Goal: Transaction & Acquisition: Purchase product/service

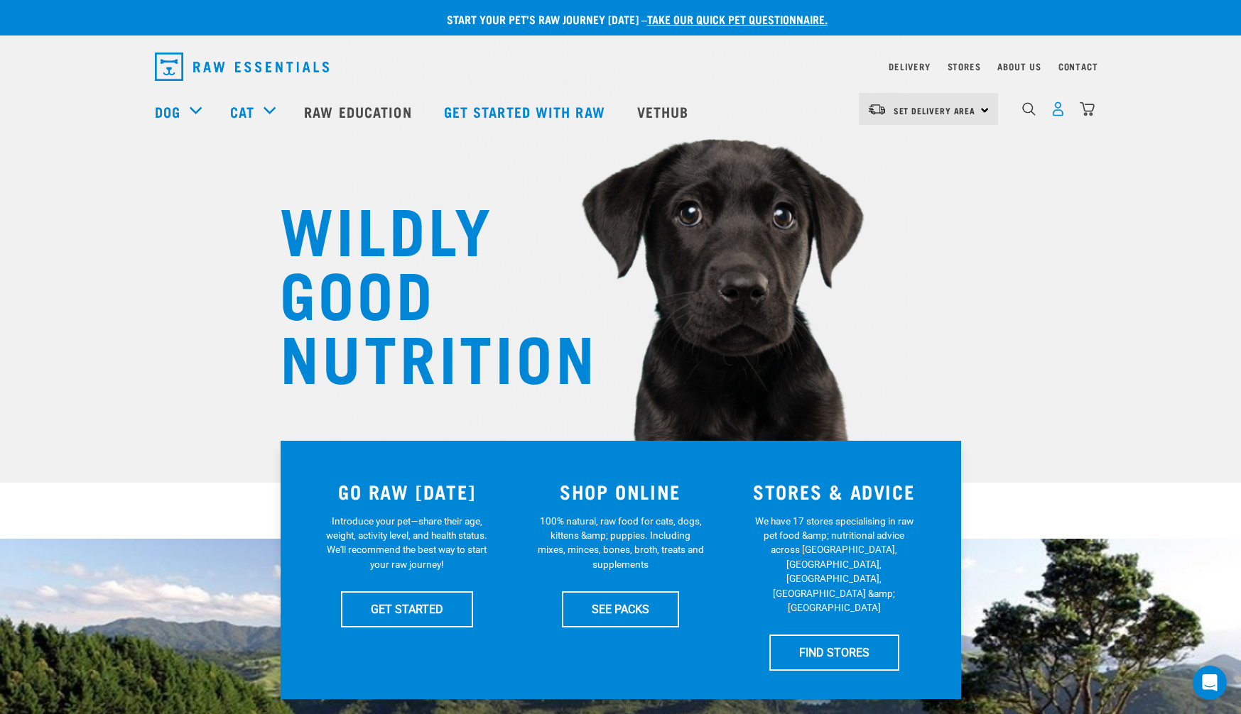
click at [1055, 111] on img "dropdown navigation" at bounding box center [1057, 109] width 15 height 15
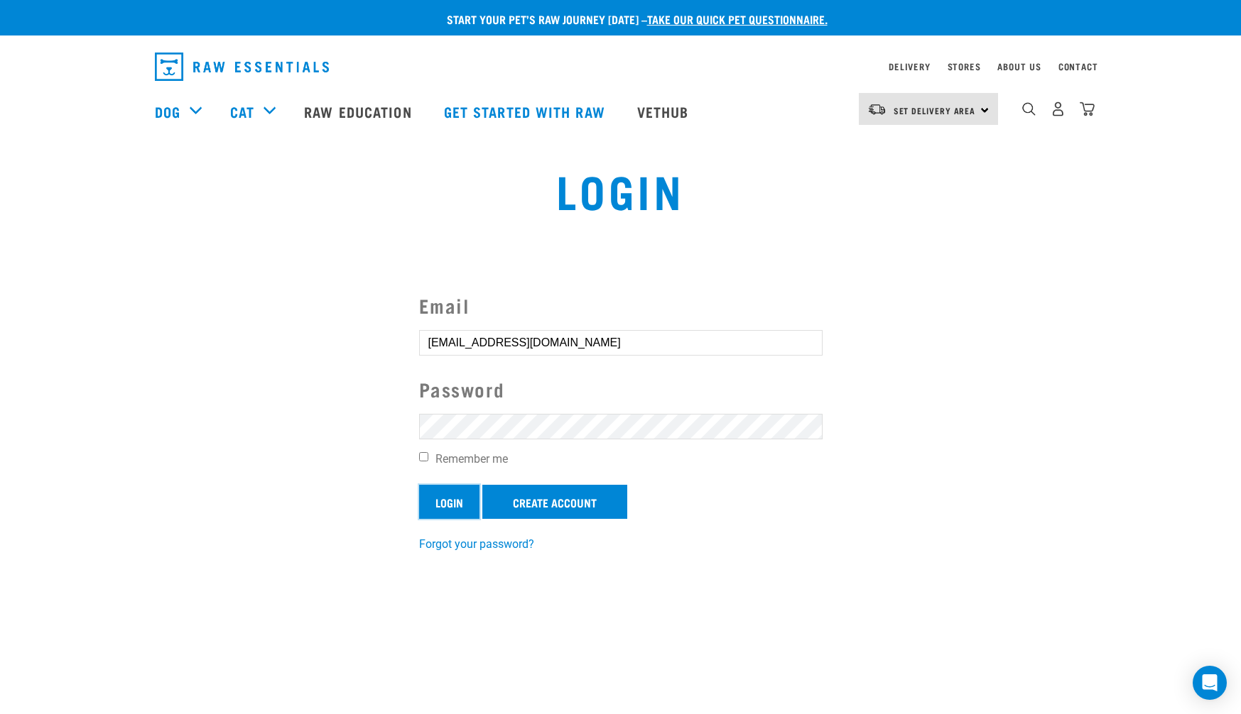
click at [452, 508] on input "Login" at bounding box center [449, 502] width 60 height 34
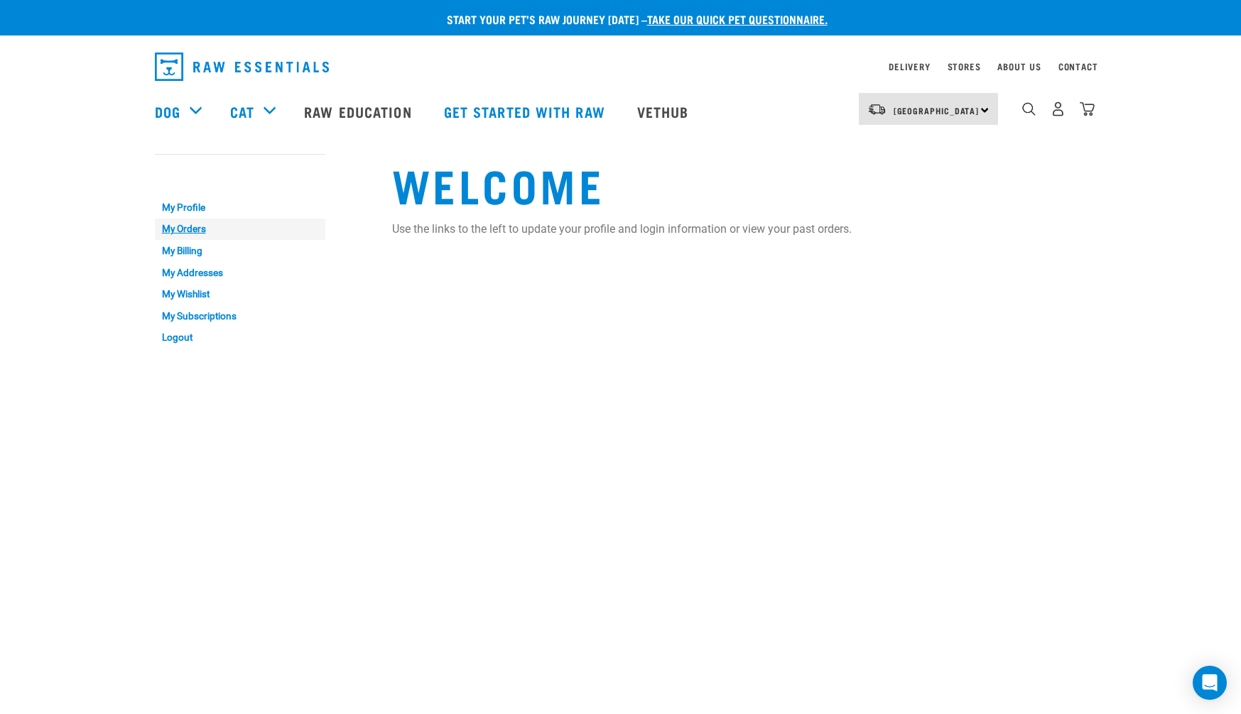
click at [200, 229] on link "My Orders" at bounding box center [240, 230] width 170 height 22
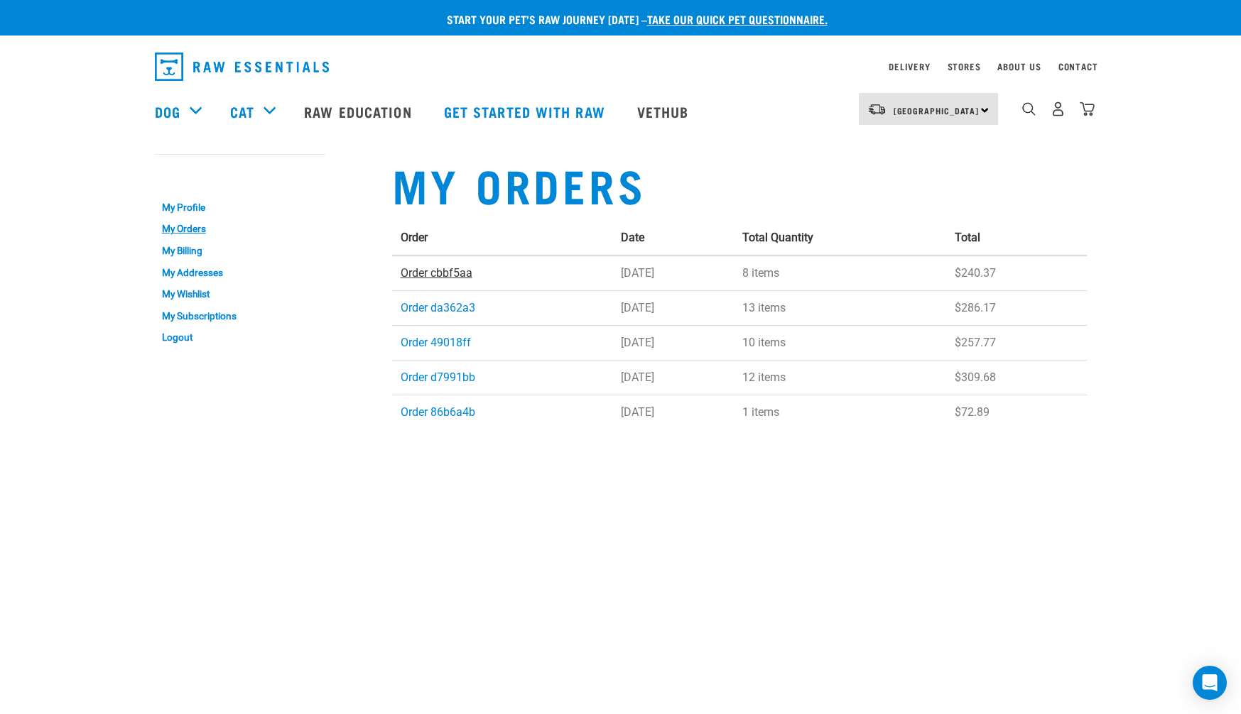
click at [433, 272] on link "Order cbbf5aa" at bounding box center [437, 272] width 72 height 13
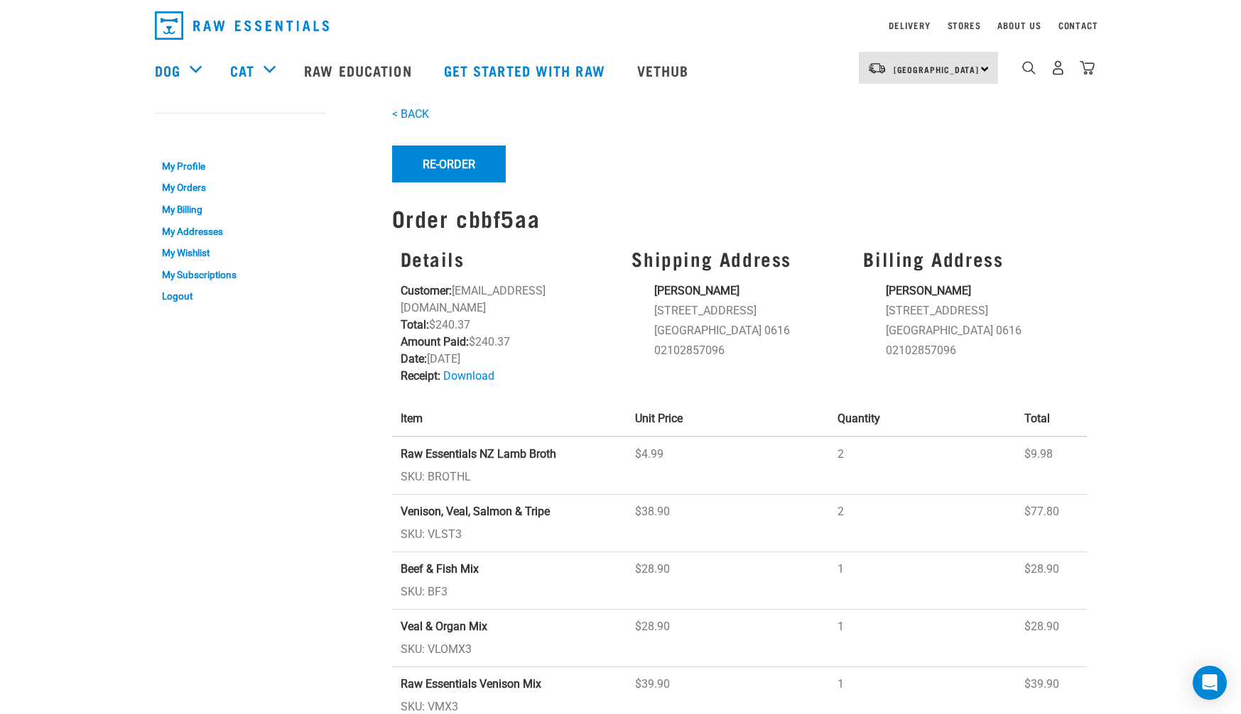
scroll to position [40, 0]
click at [455, 170] on button "Re-Order" at bounding box center [449, 165] width 114 height 37
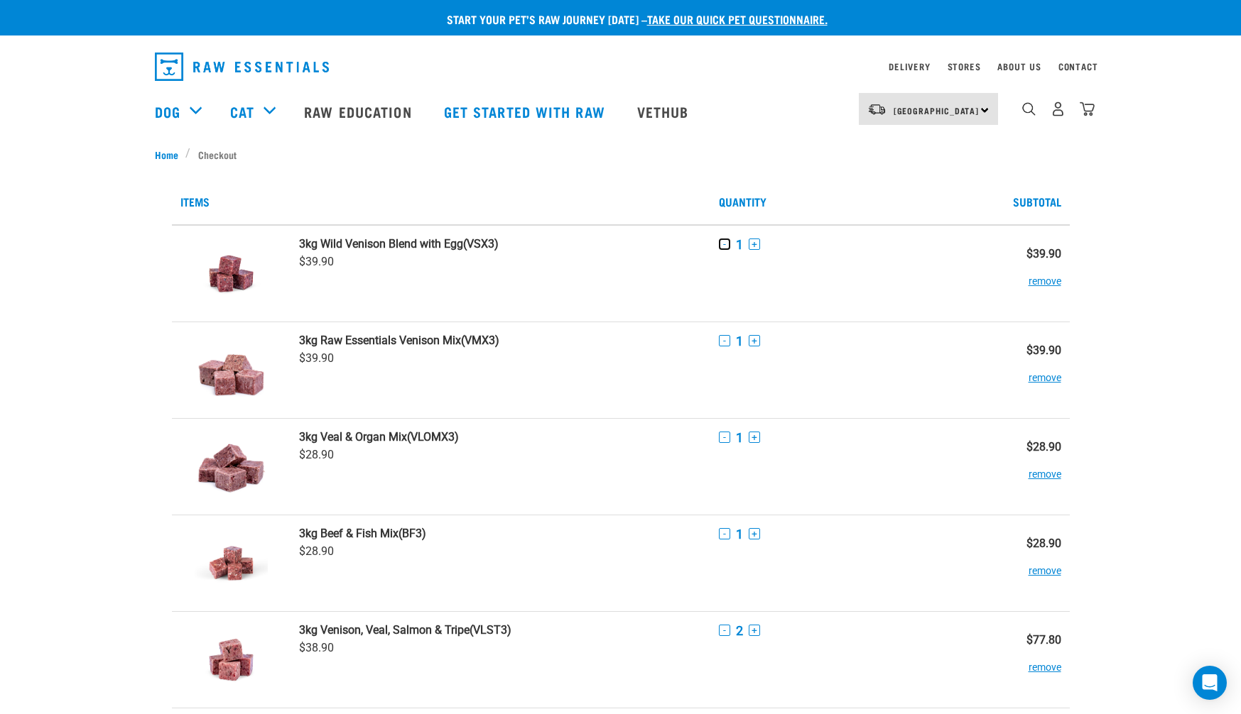
click at [724, 246] on button "-" at bounding box center [724, 244] width 11 height 11
click at [1052, 283] on button "remove" at bounding box center [1044, 275] width 33 height 28
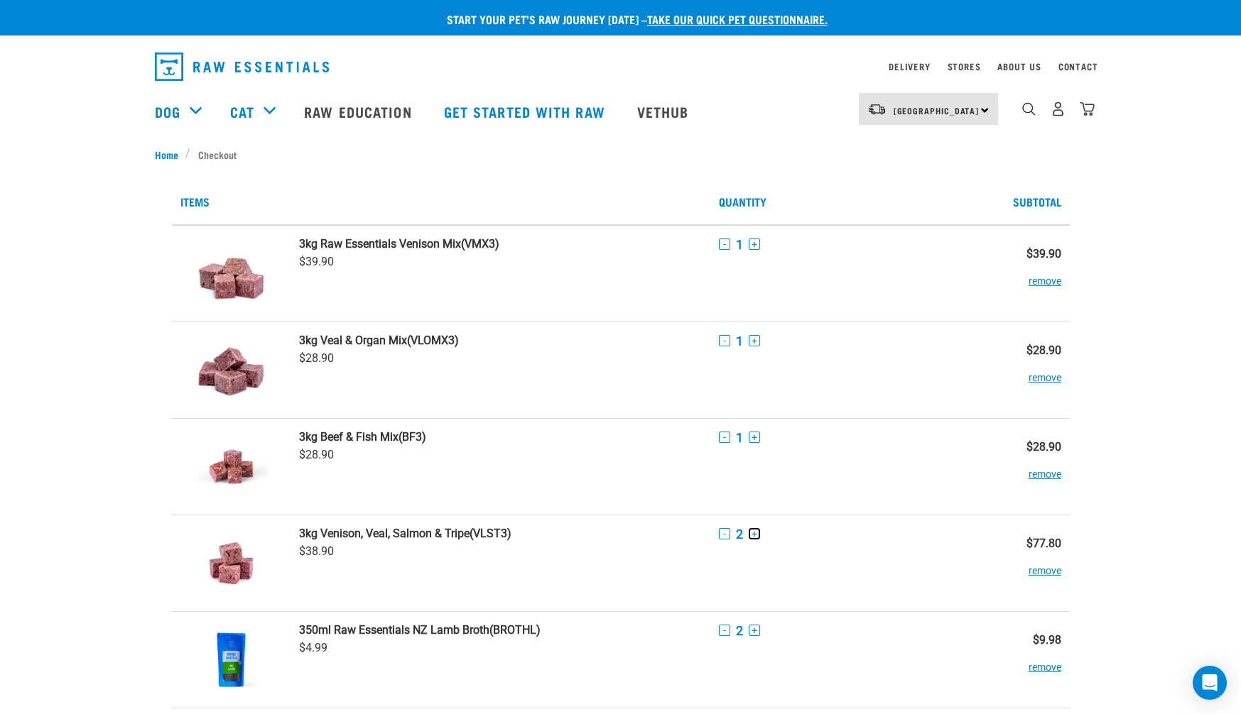
click at [751, 535] on button "+" at bounding box center [754, 533] width 11 height 11
click at [756, 247] on button "+" at bounding box center [754, 244] width 11 height 11
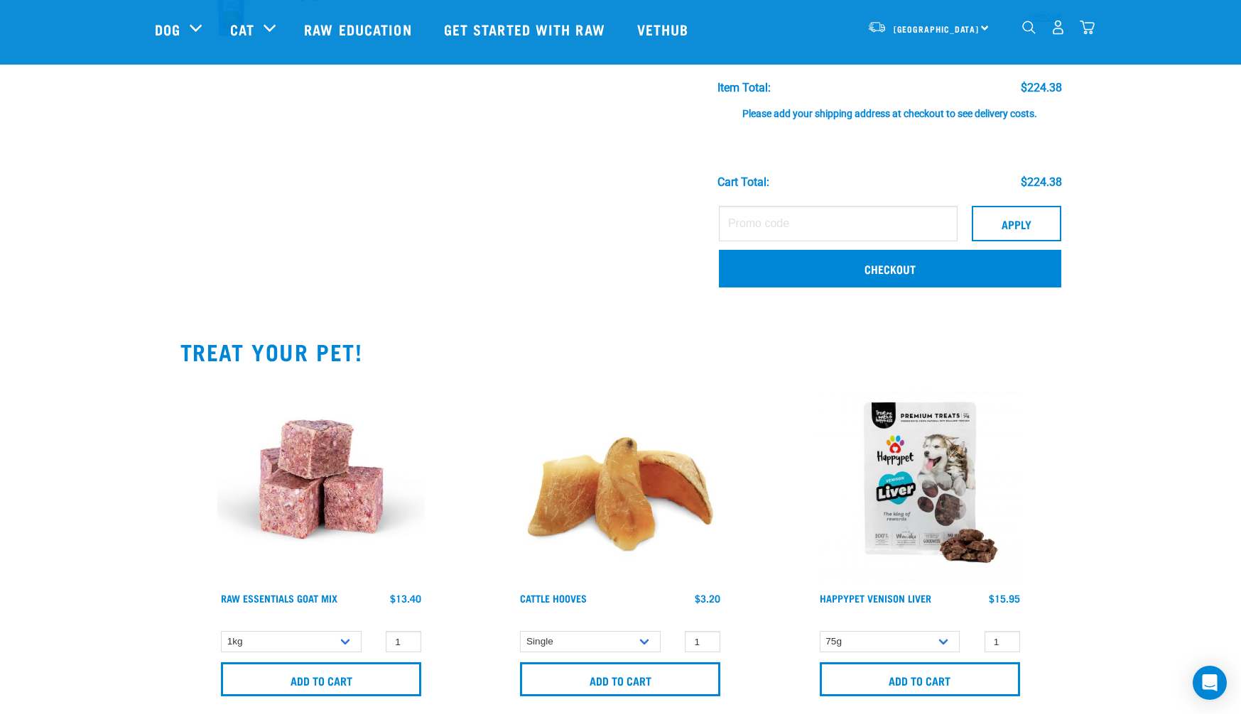
scroll to position [593, 0]
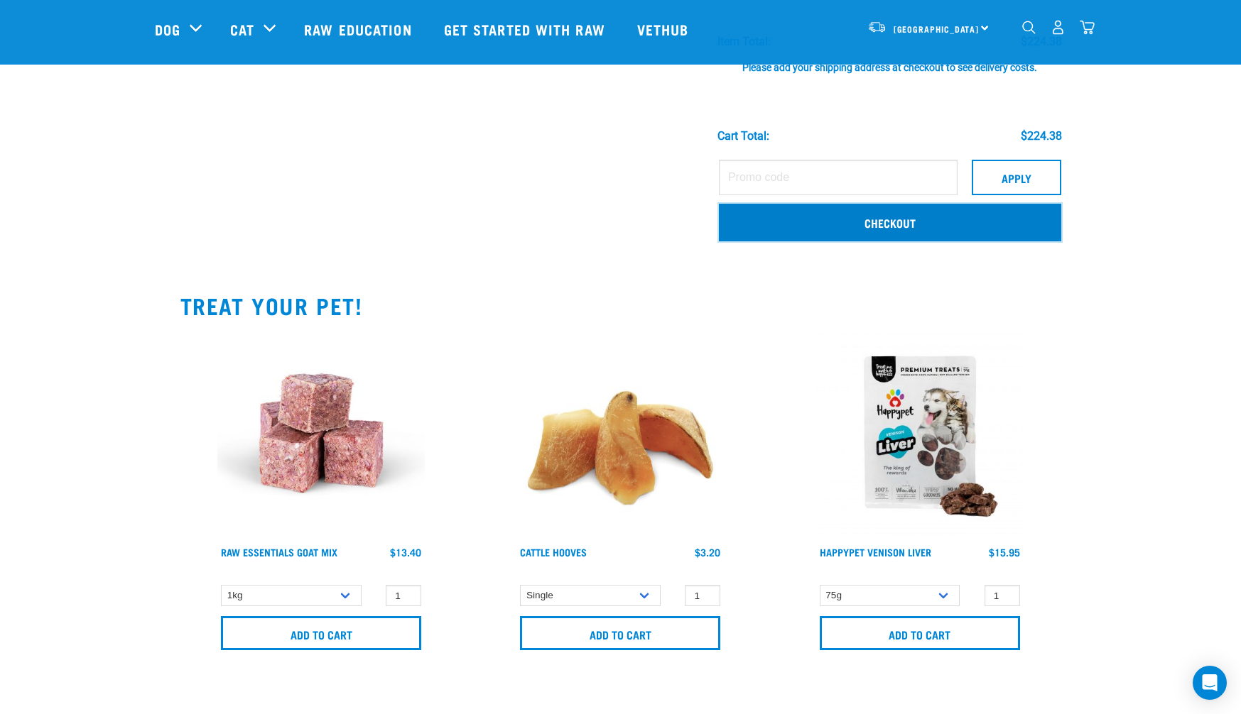
click at [869, 224] on link "Checkout" at bounding box center [890, 222] width 342 height 37
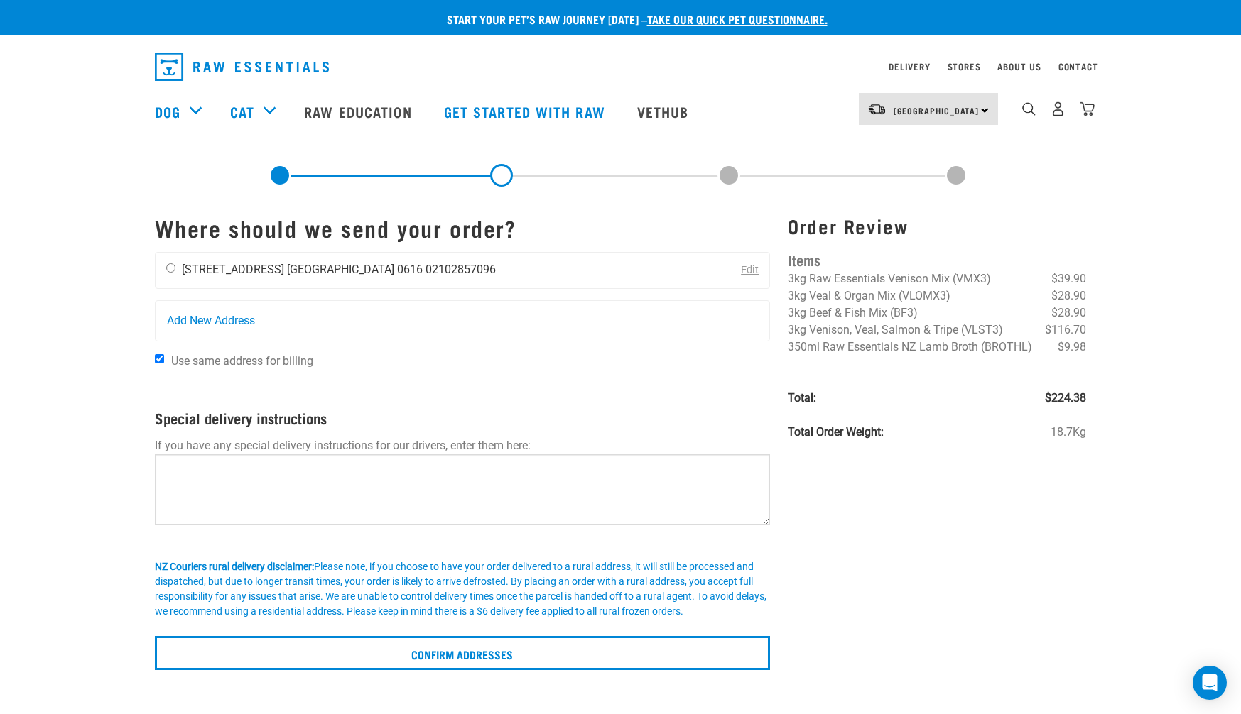
click at [170, 267] on input "radio" at bounding box center [170, 267] width 9 height 9
radio input "true"
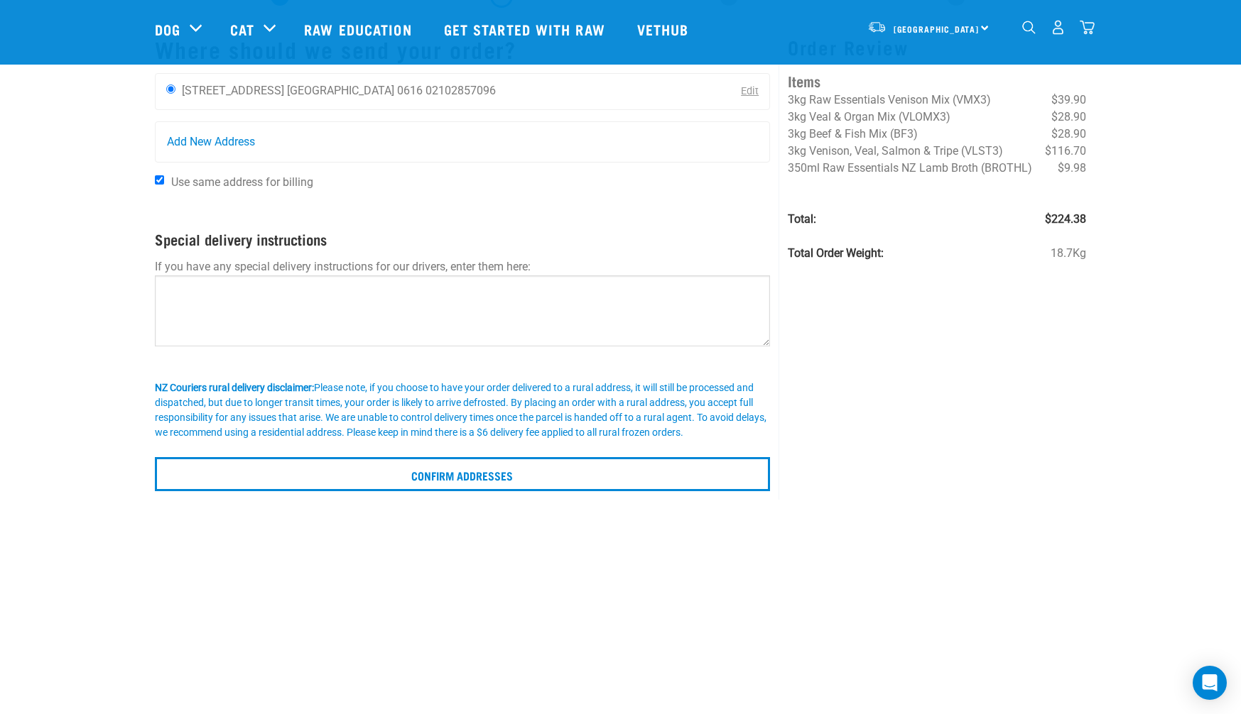
scroll to position [57, 0]
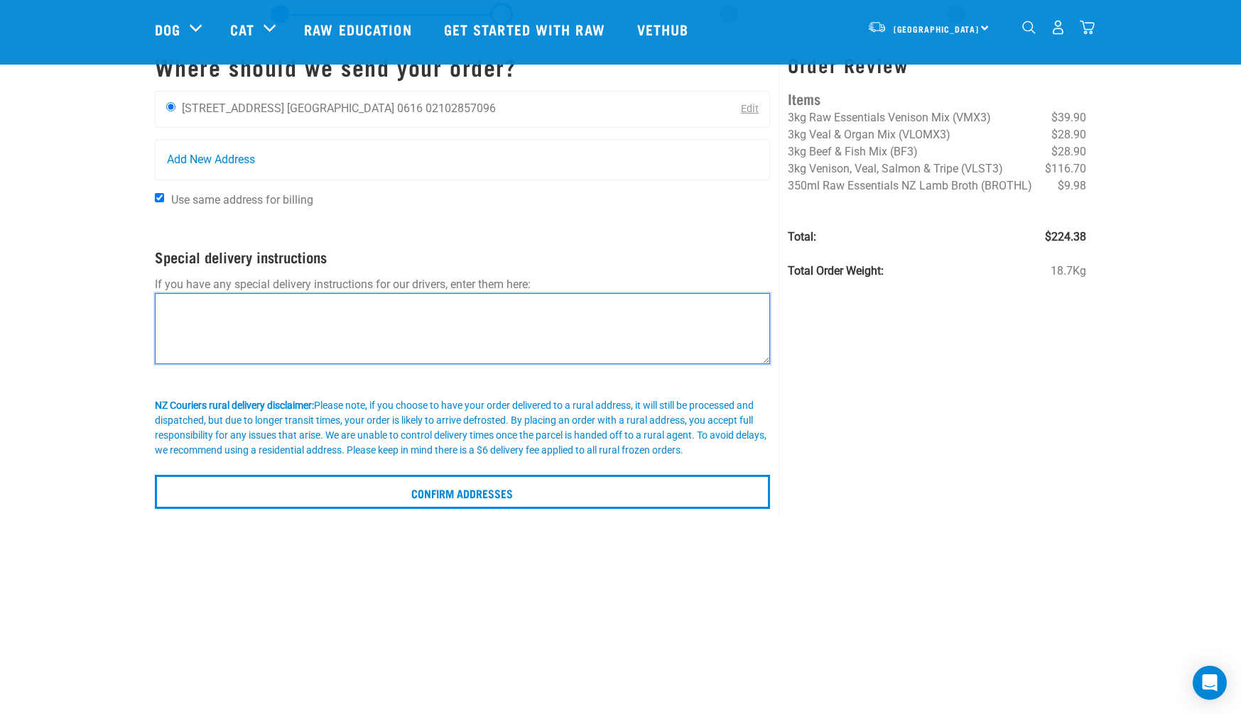
click at [478, 310] on textarea at bounding box center [463, 328] width 616 height 71
type textarea "Please leave at the door"
click at [953, 350] on div "Order Review Items 3kg Raw Essentials Venison Mix (VMX3) $39.90 3kg Veal & Orga…" at bounding box center [936, 276] width 316 height 484
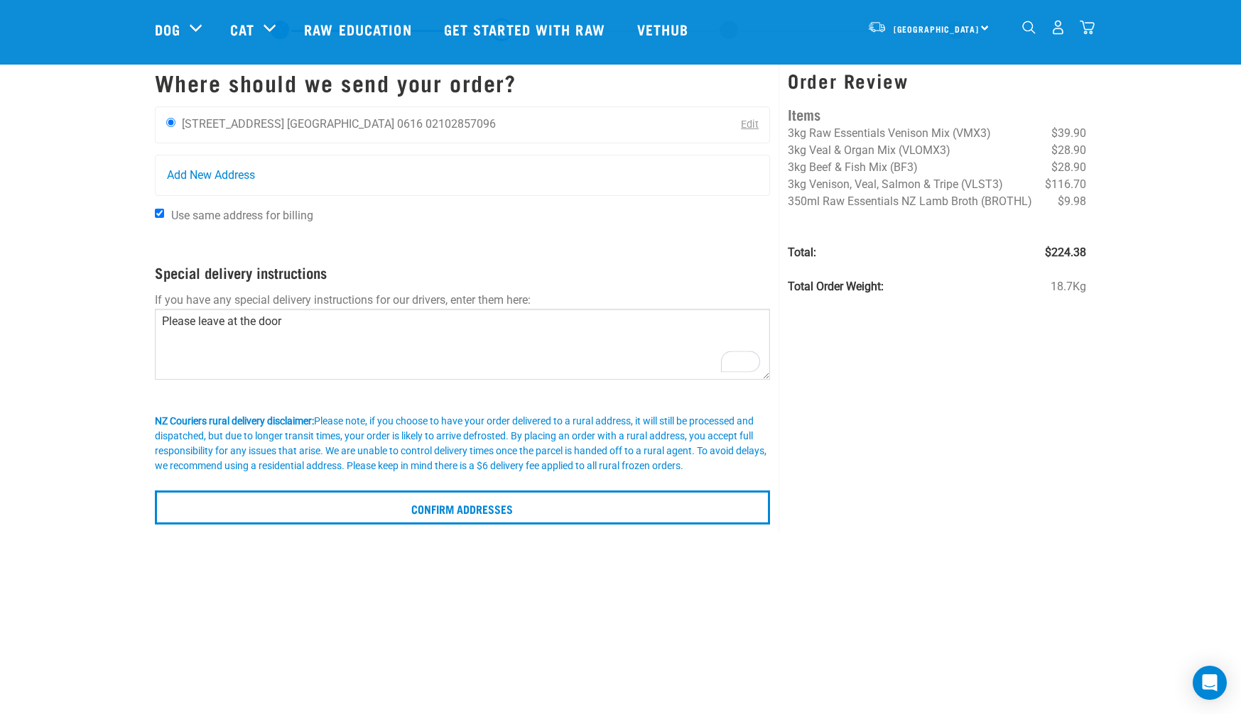
scroll to position [0, 0]
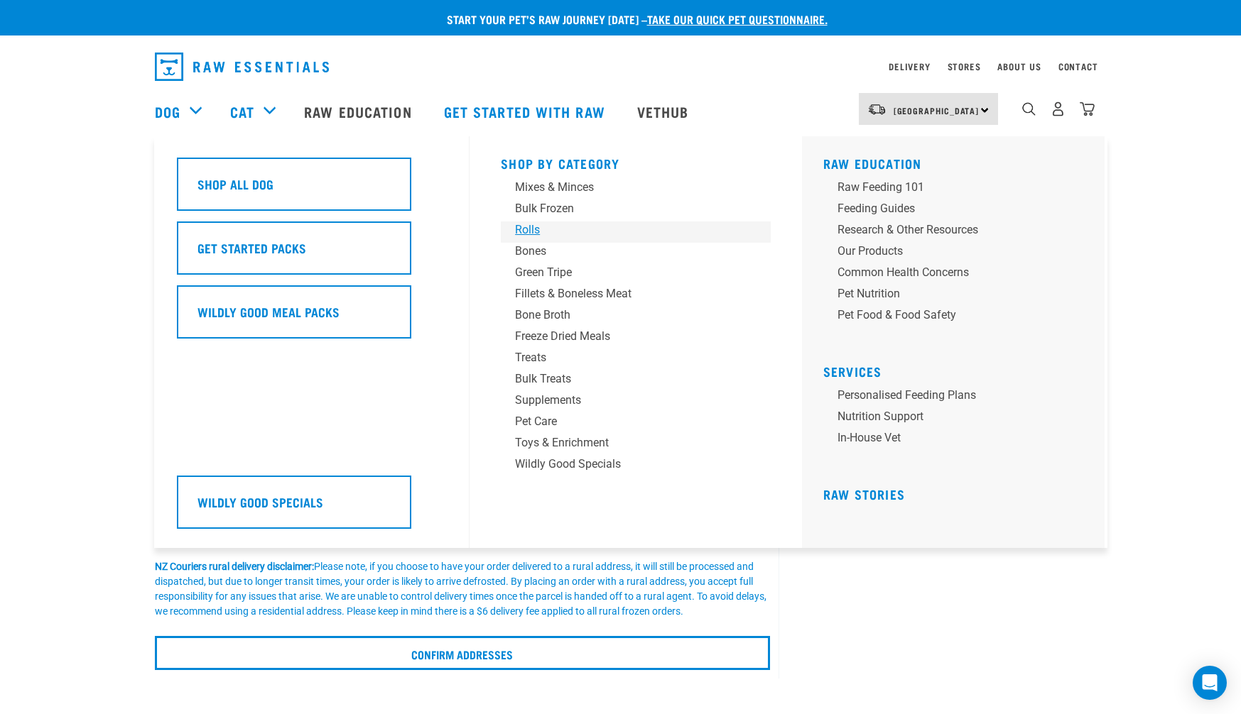
click at [531, 228] on div "Rolls" at bounding box center [626, 230] width 222 height 17
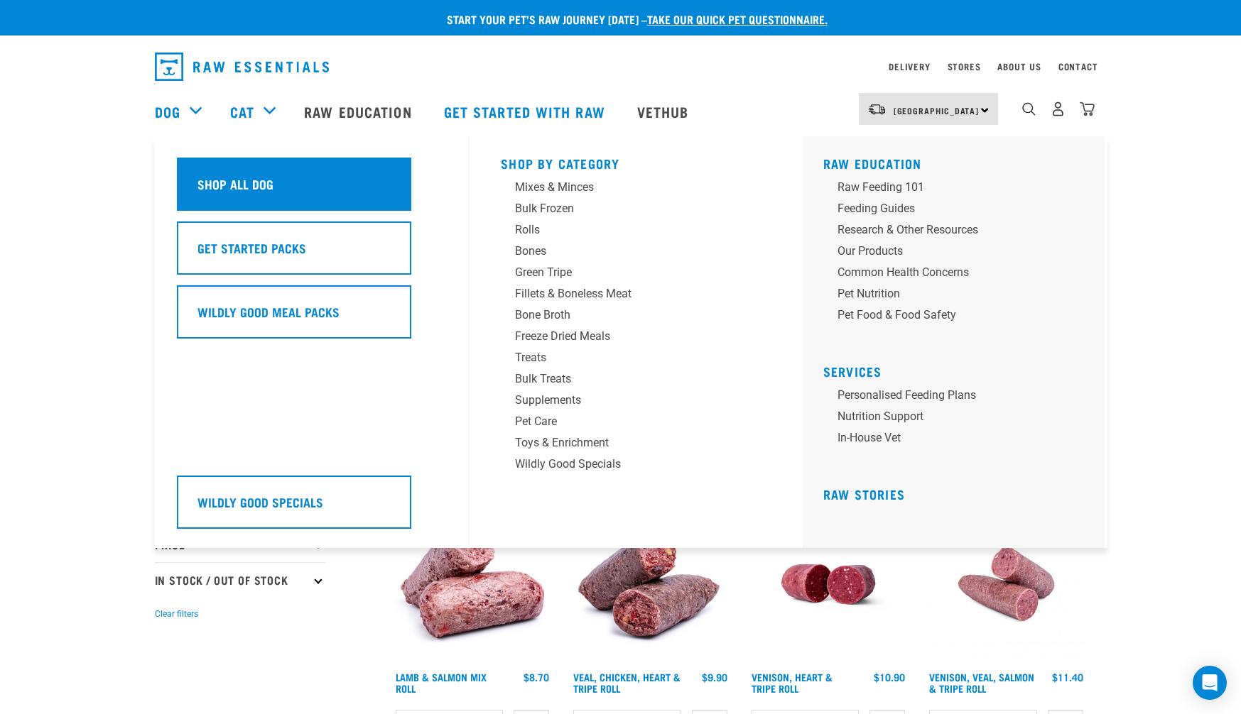
click at [260, 180] on h5 "Shop All Dog" at bounding box center [235, 184] width 76 height 18
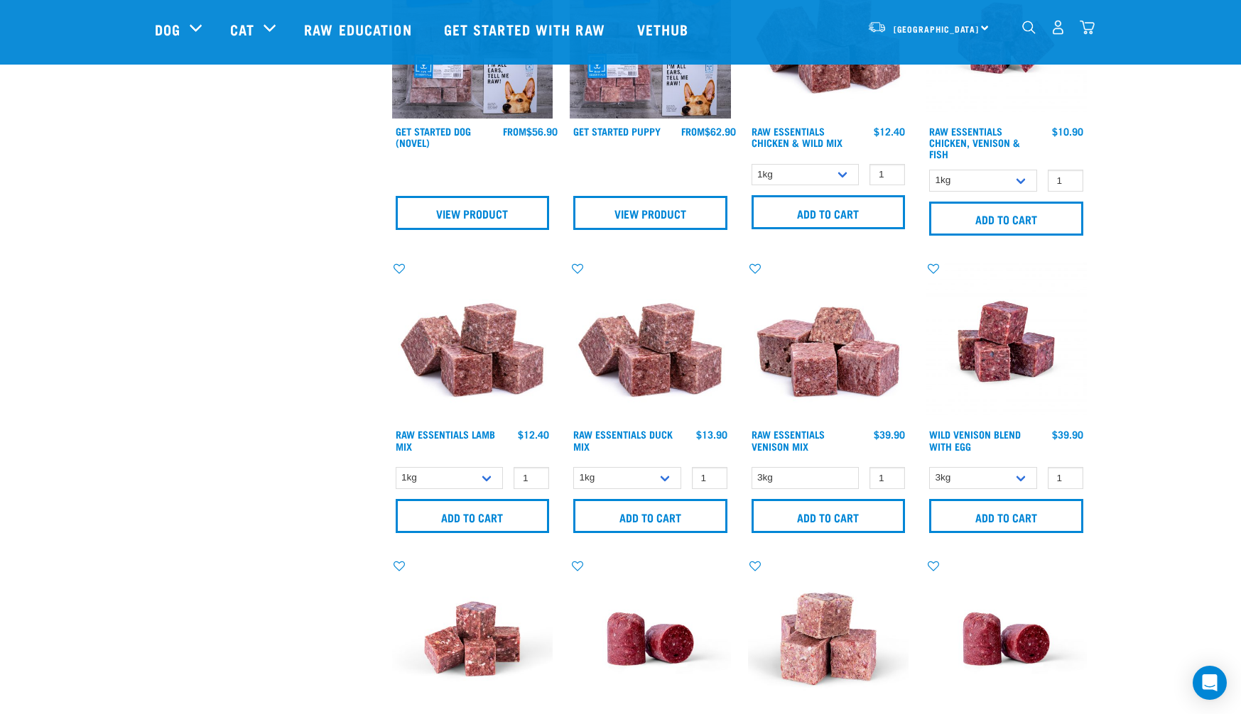
scroll to position [745, 0]
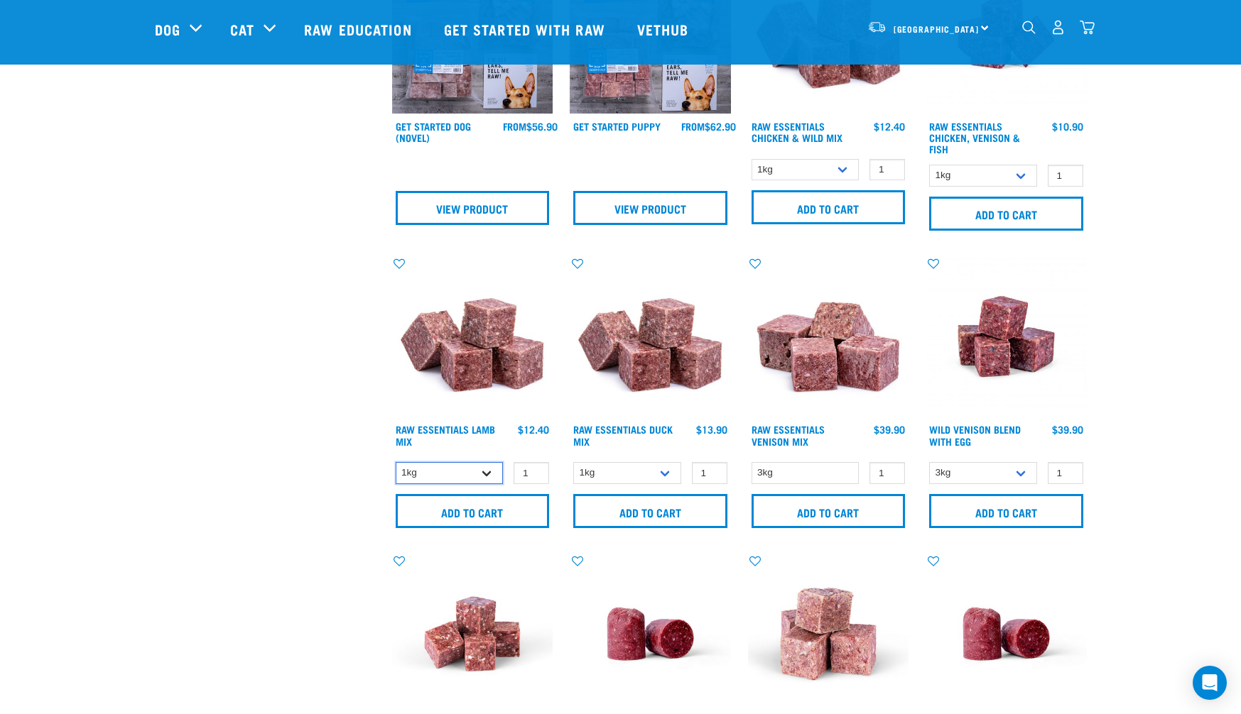
click at [484, 472] on select "1kg 3kg Bulk (10kg)" at bounding box center [450, 473] width 108 height 22
select select "24"
click at [396, 462] on select "1kg 3kg Bulk (10kg)" at bounding box center [450, 473] width 108 height 22
click at [487, 511] on input "Add to cart" at bounding box center [473, 511] width 154 height 34
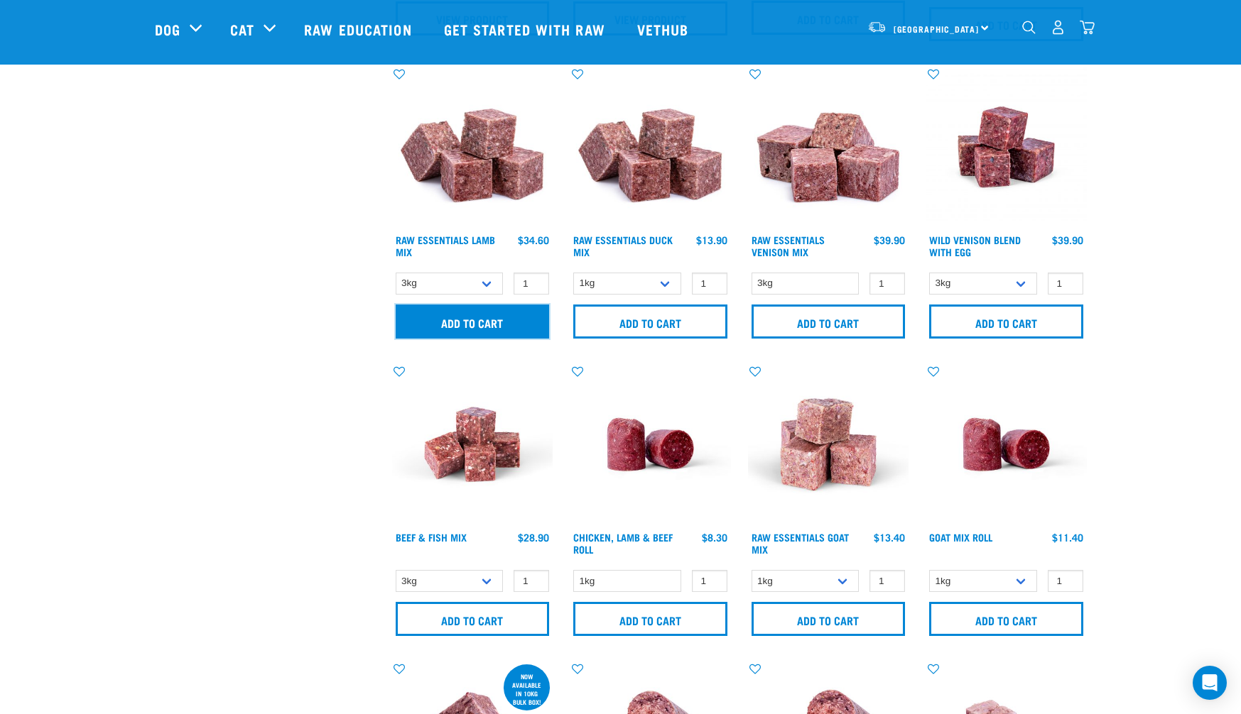
scroll to position [956, 0]
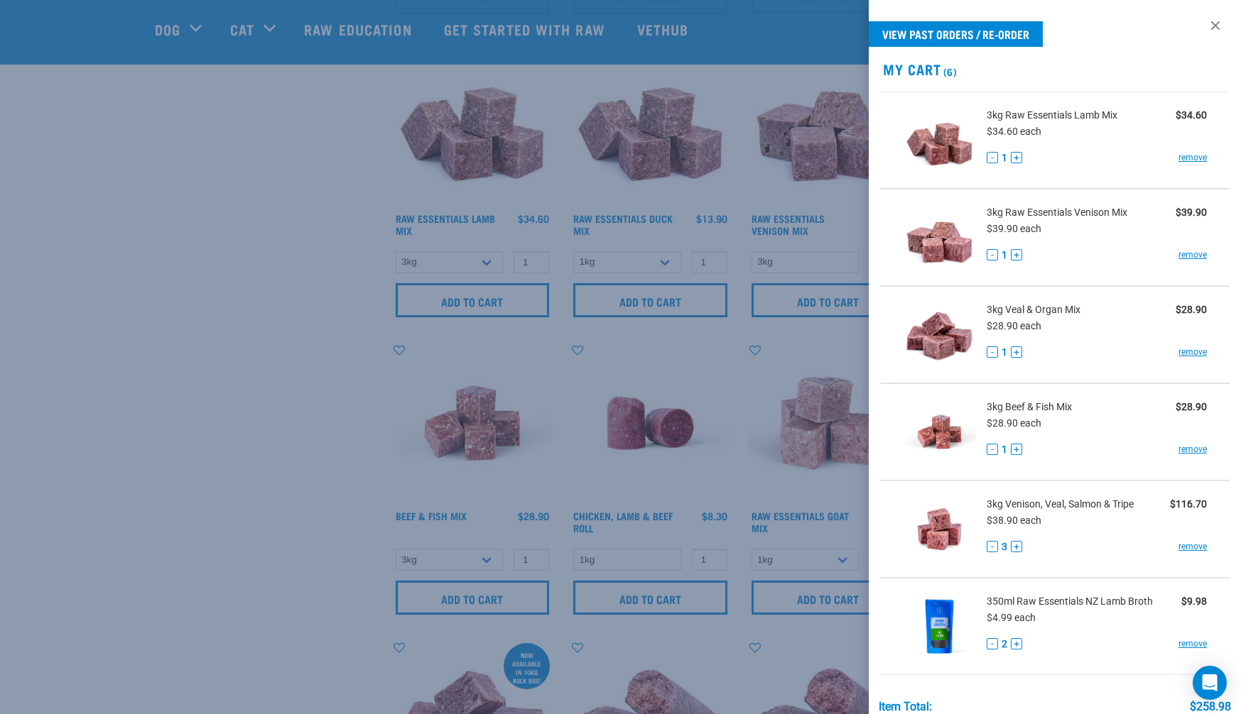
click at [1217, 24] on link at bounding box center [1215, 25] width 23 height 23
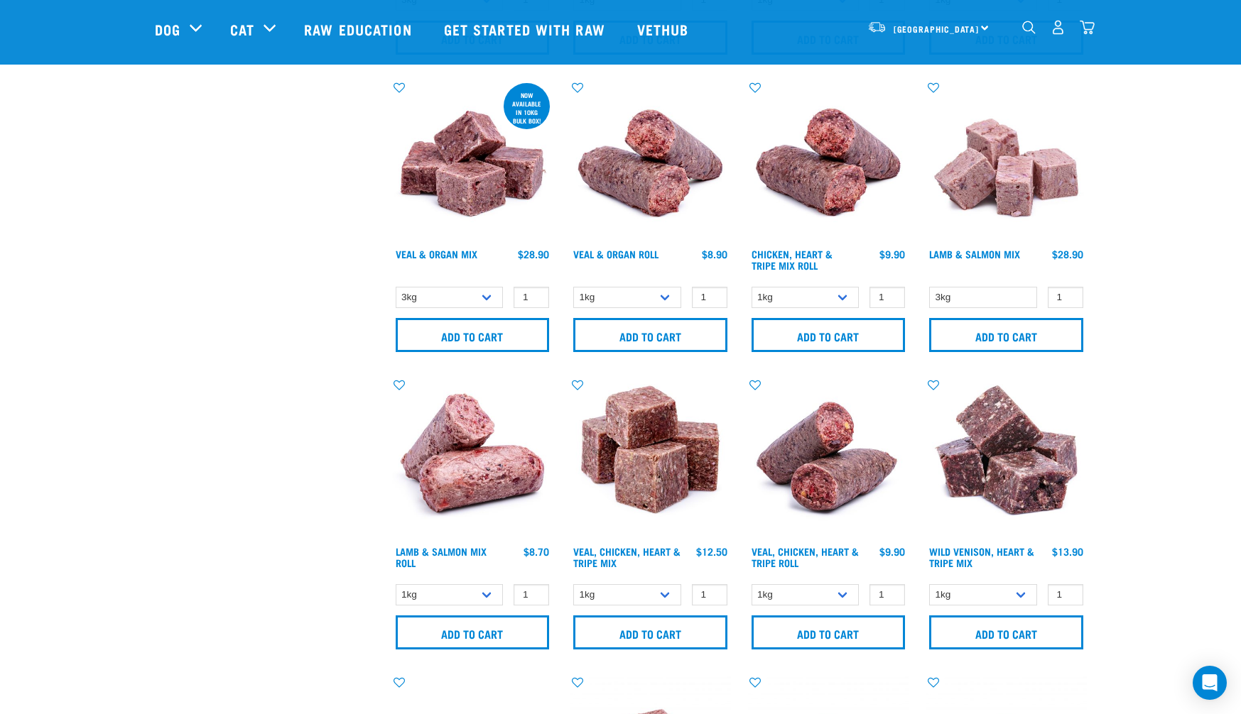
scroll to position [1560, 0]
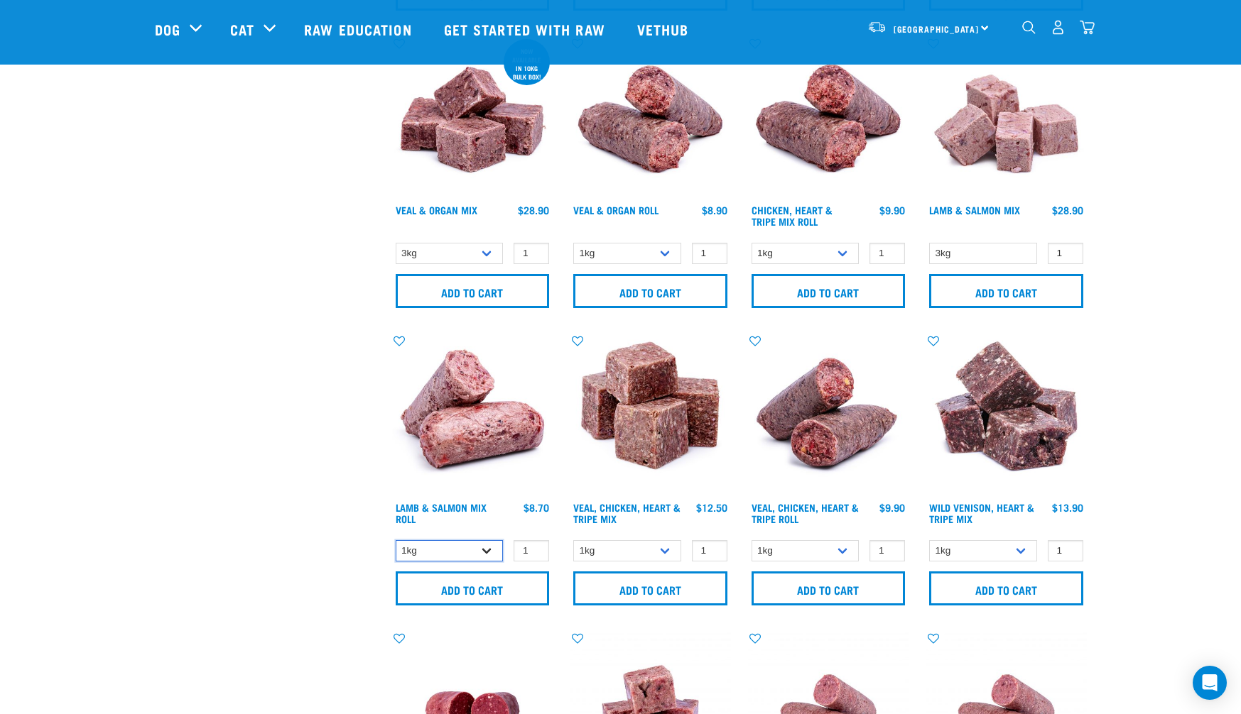
click at [484, 548] on select "1kg Bulk (10kg)" at bounding box center [450, 551] width 108 height 22
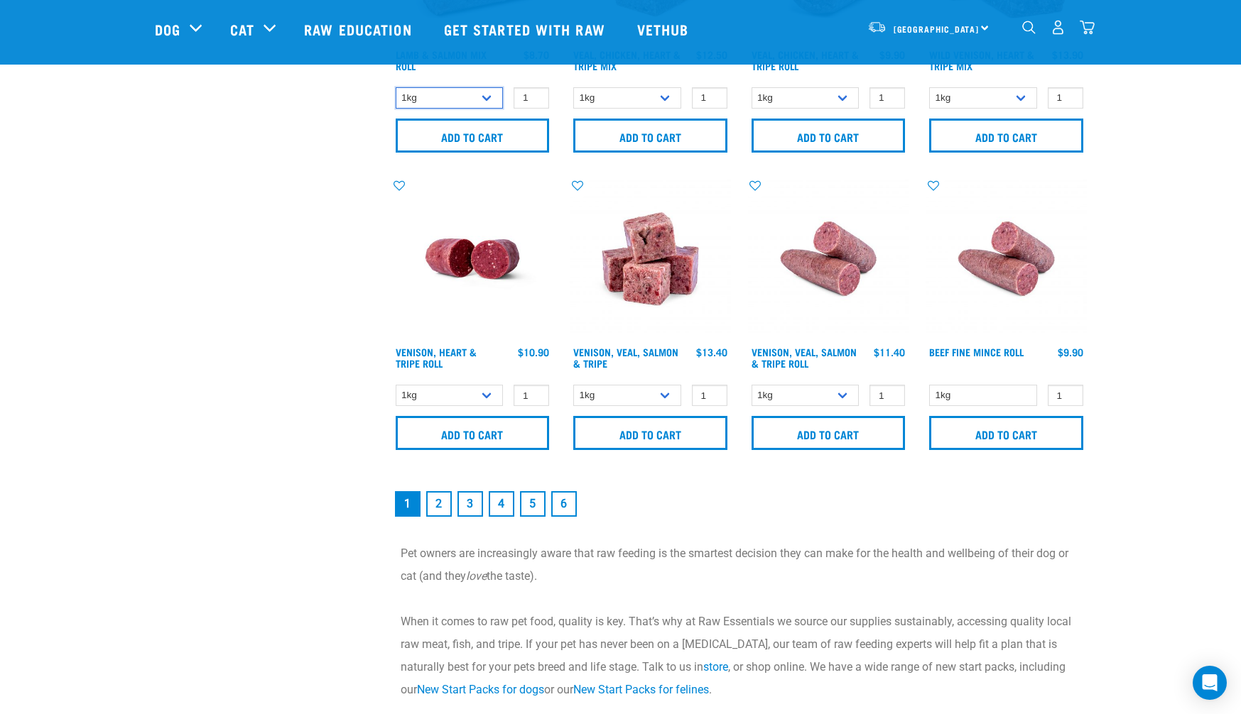
scroll to position [2018, 0]
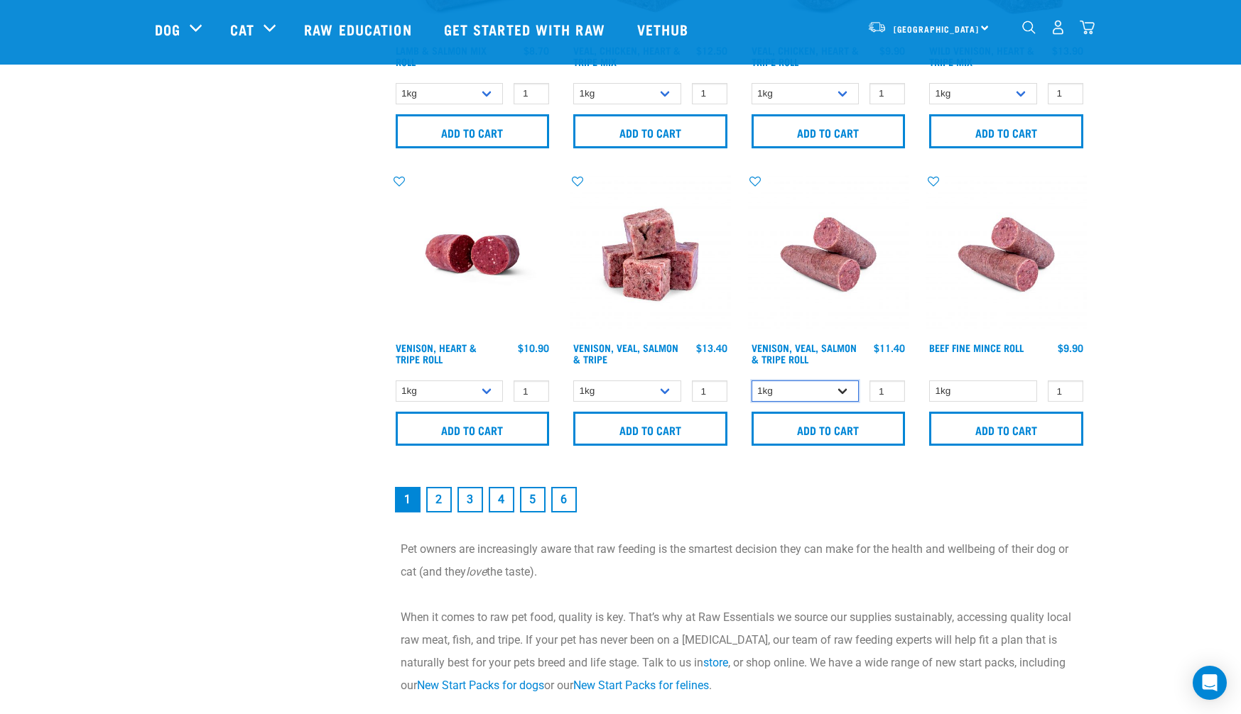
click at [839, 386] on select "1kg Bulk (10kg)" at bounding box center [805, 392] width 108 height 22
click at [751, 381] on select "1kg Bulk (10kg)" at bounding box center [805, 392] width 108 height 22
click at [883, 386] on input "1" at bounding box center [887, 392] width 36 height 22
click at [891, 386] on input "2" at bounding box center [887, 392] width 36 height 22
type input "3"
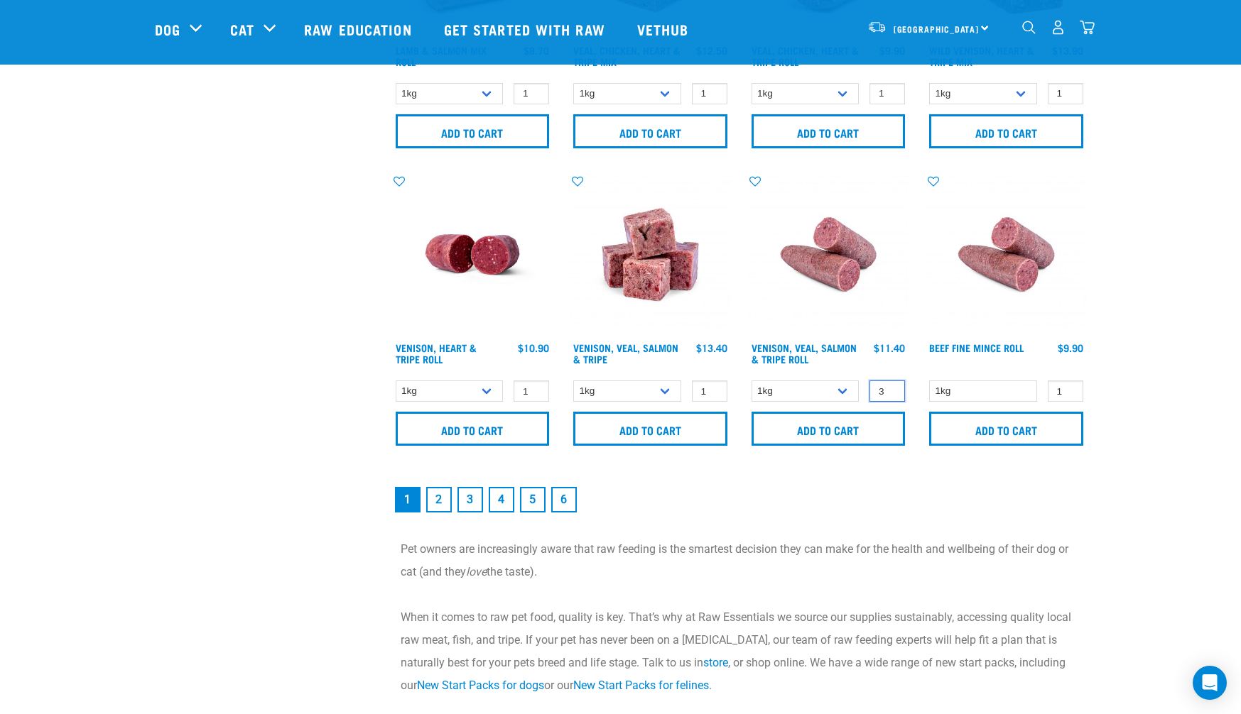
click at [891, 386] on input "3" at bounding box center [887, 392] width 36 height 22
click at [872, 422] on input "Add to cart" at bounding box center [828, 429] width 154 height 34
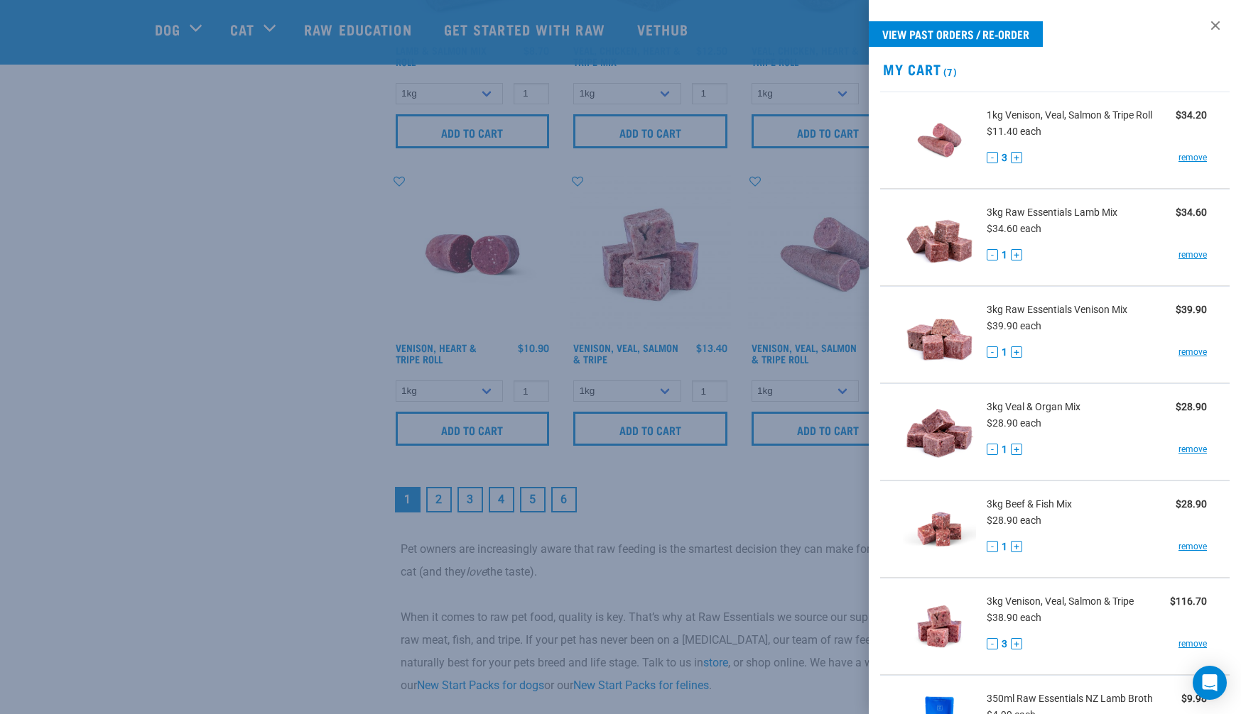
click at [302, 406] on div at bounding box center [620, 357] width 1241 height 714
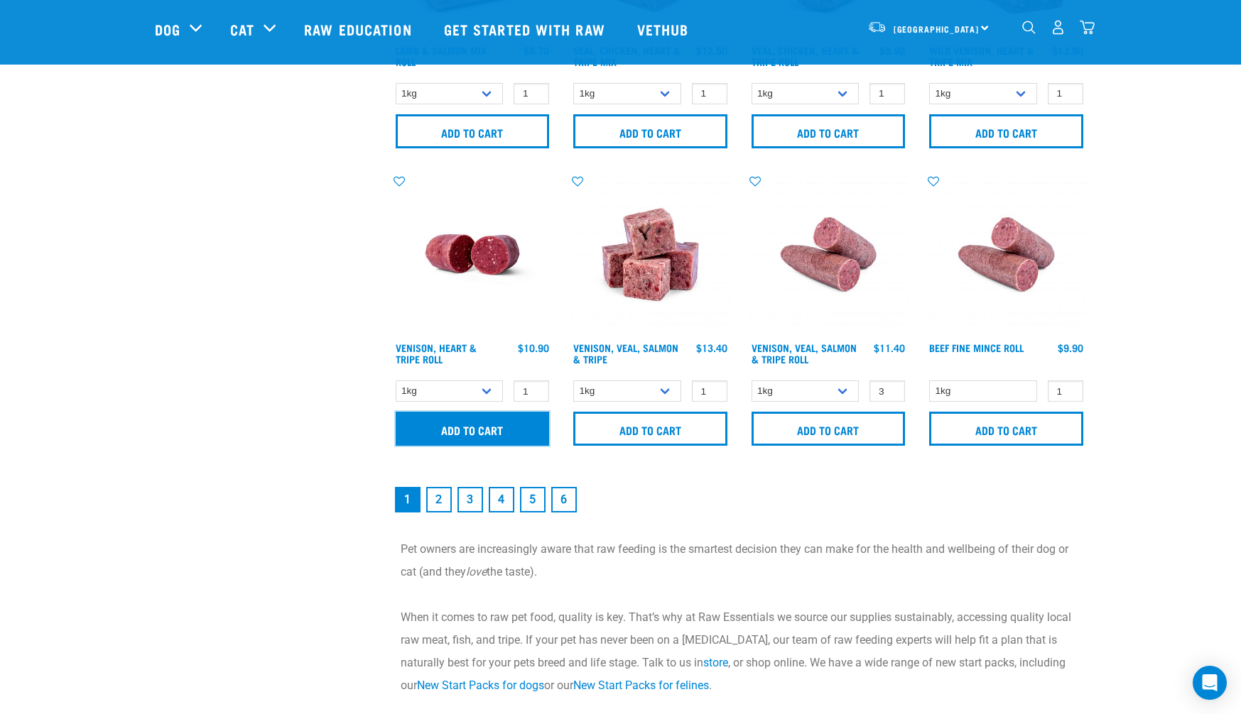
click at [478, 418] on input "Add to cart" at bounding box center [473, 429] width 154 height 34
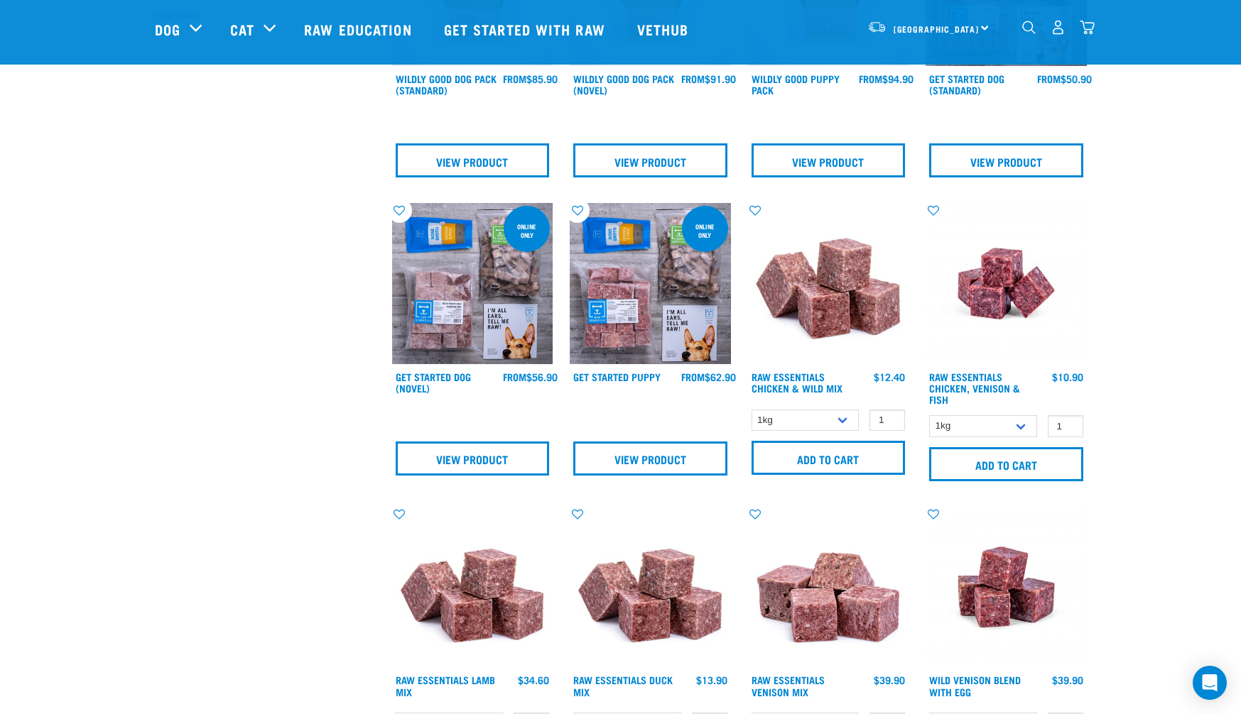
scroll to position [0, 0]
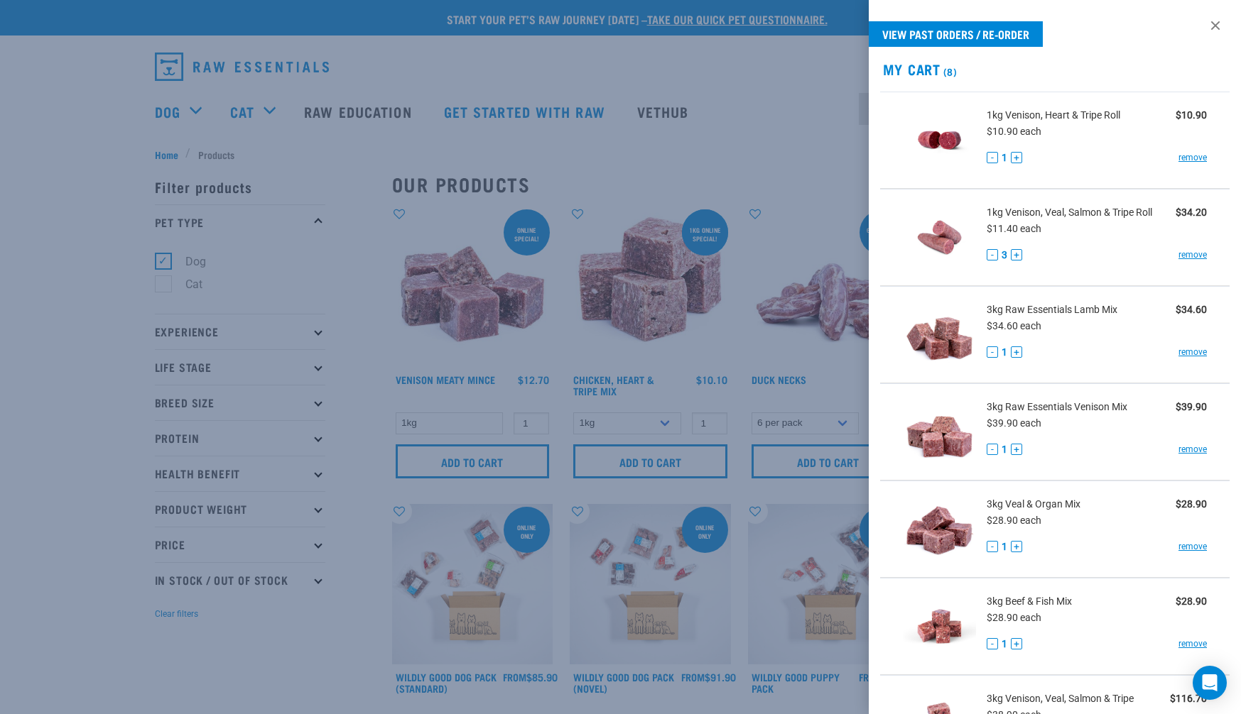
click at [360, 296] on div at bounding box center [620, 357] width 1241 height 714
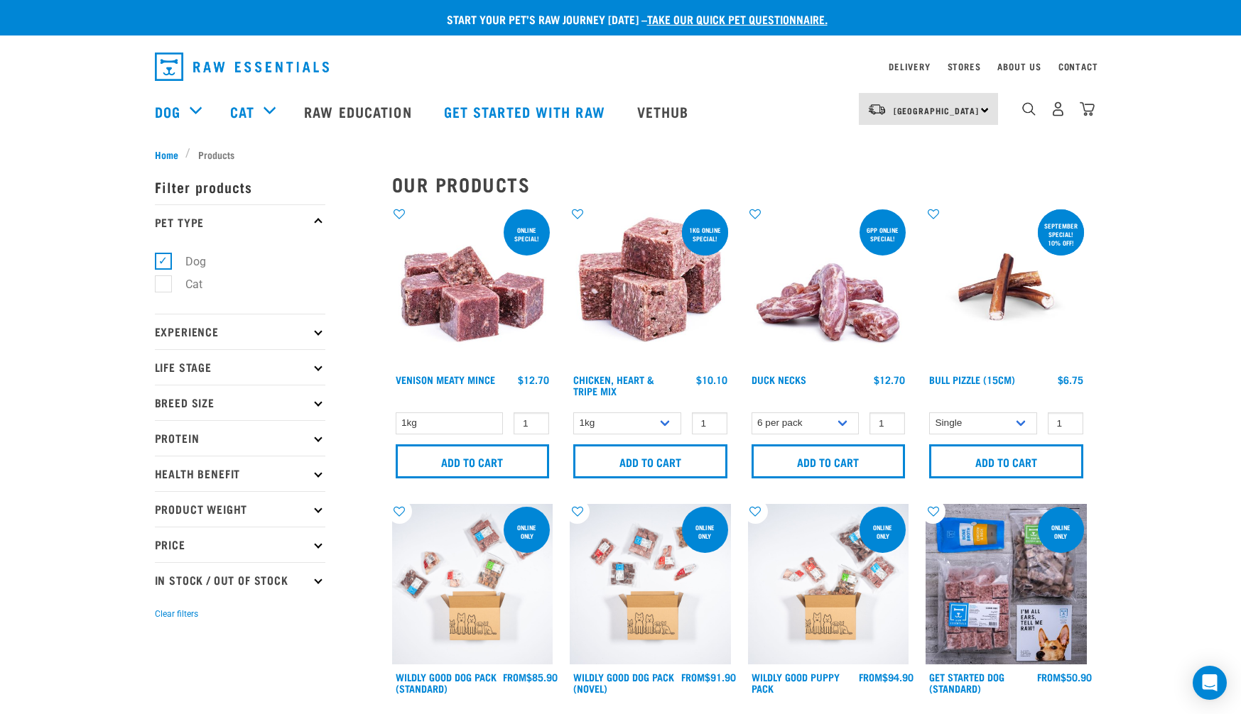
click at [200, 403] on p "Breed Size" at bounding box center [240, 403] width 170 height 36
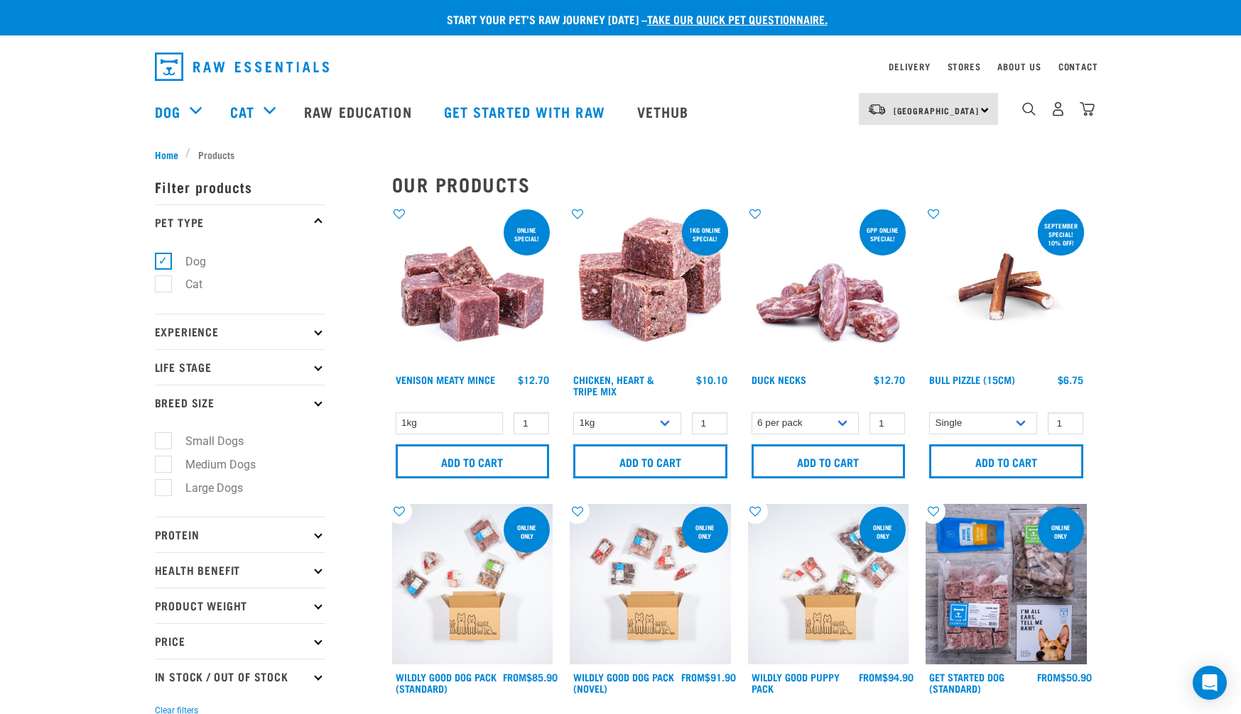
click at [163, 489] on label "Large Dogs" at bounding box center [206, 488] width 86 height 18
click at [161, 489] on input "Large Dogs" at bounding box center [159, 485] width 9 height 9
checkbox input "true"
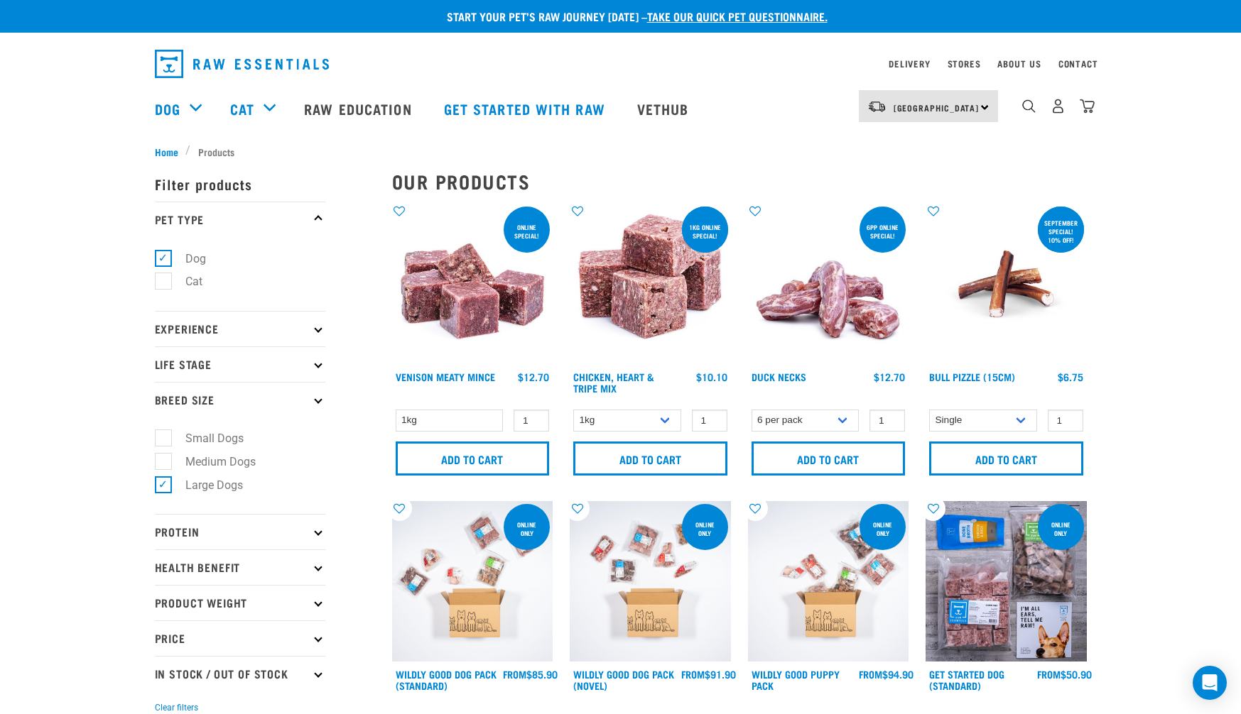
click at [321, 457] on li "Medium Dogs" at bounding box center [240, 462] width 170 height 15
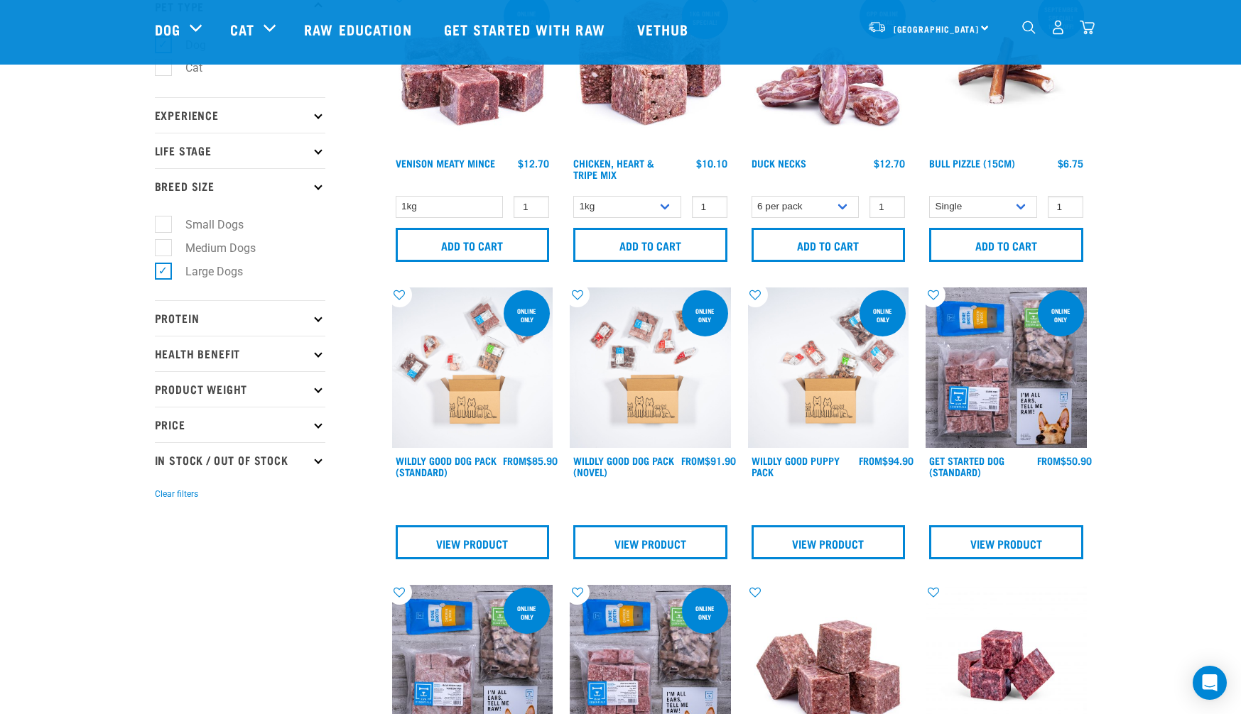
scroll to position [145, 0]
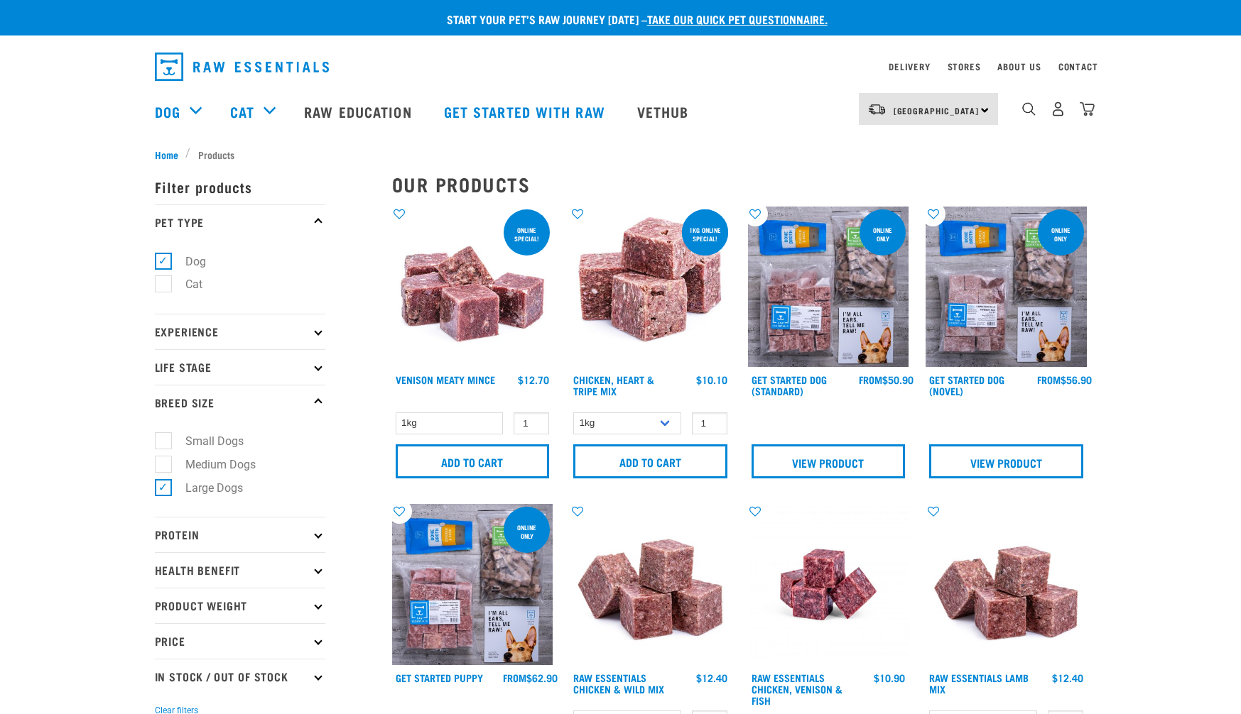
click at [181, 533] on p "Protein" at bounding box center [240, 535] width 170 height 36
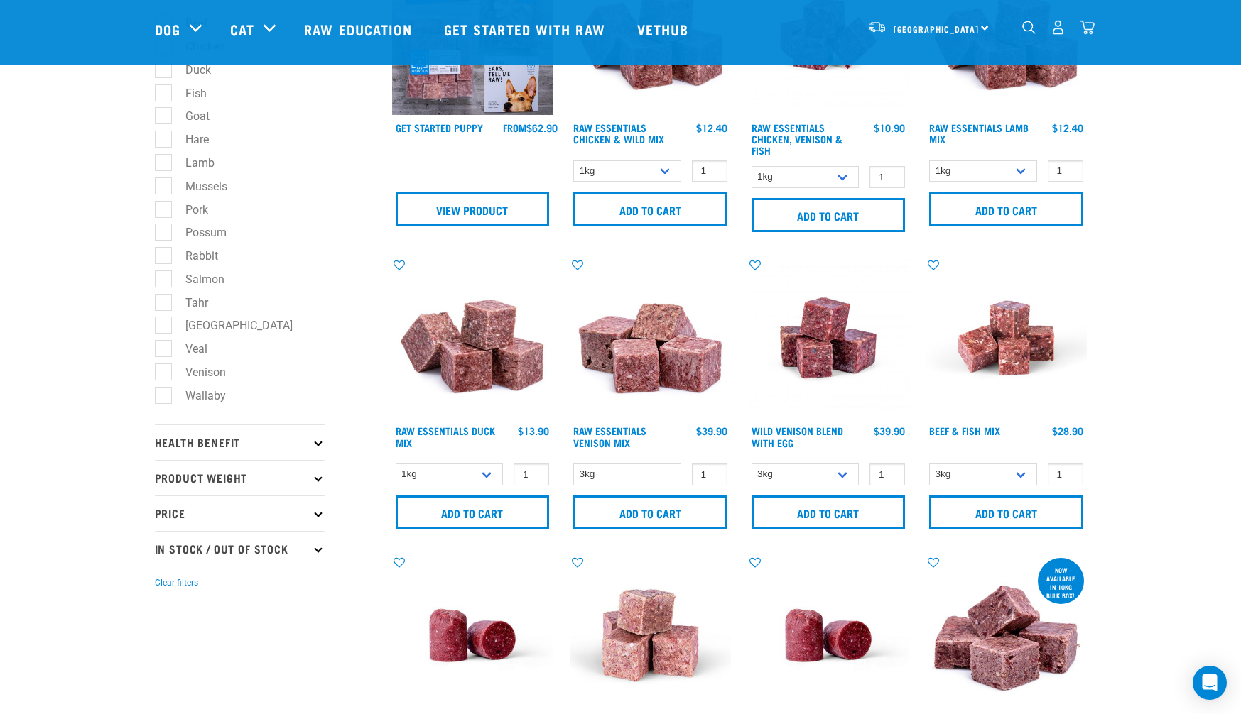
scroll to position [447, 0]
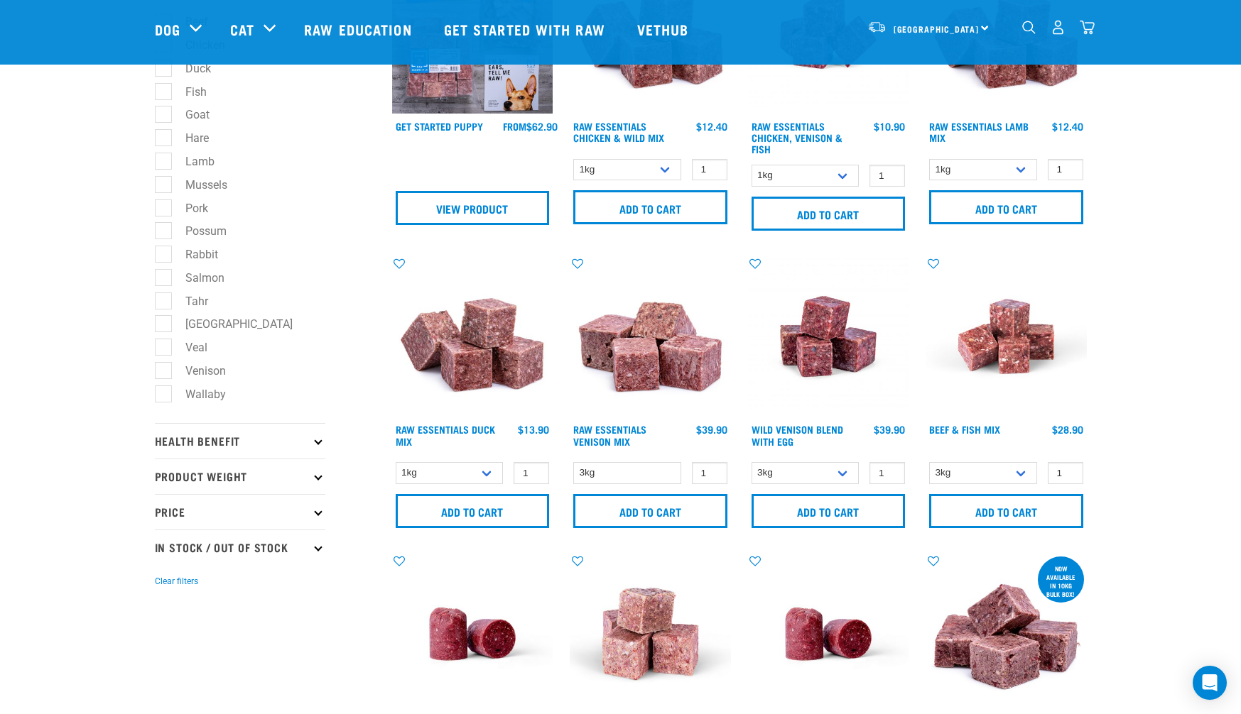
click at [239, 447] on p "Health Benefit" at bounding box center [240, 441] width 170 height 36
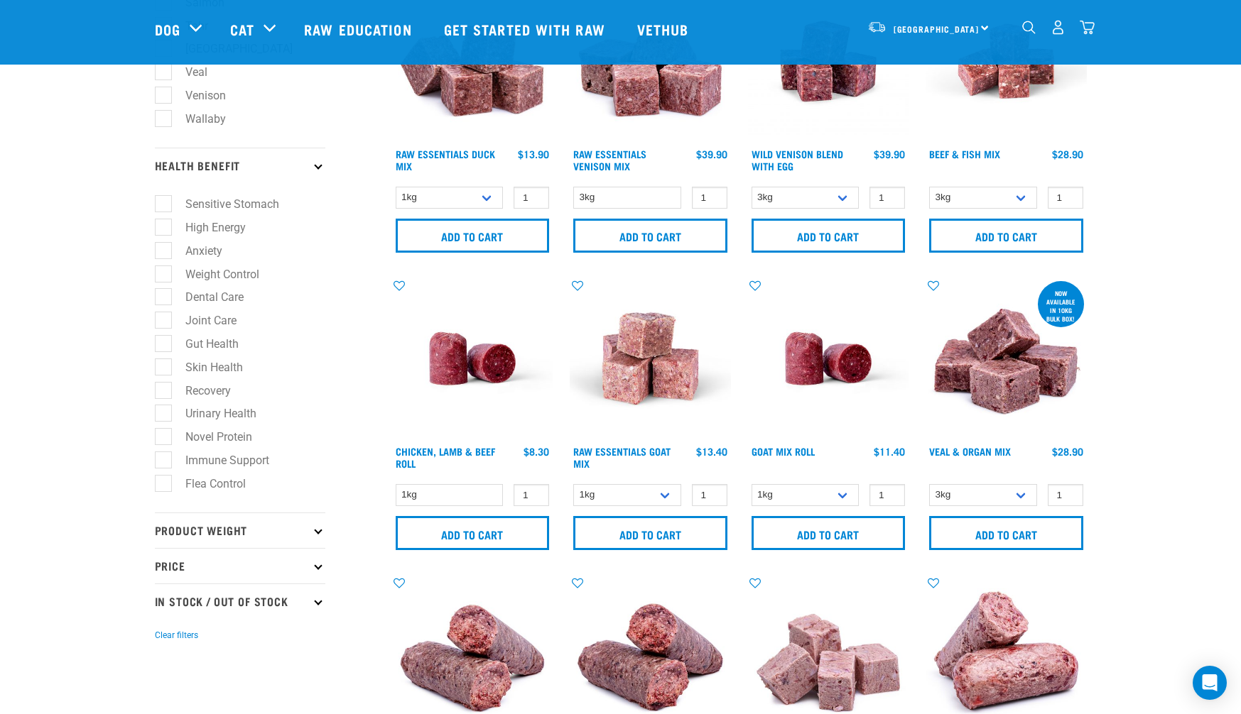
scroll to position [729, 0]
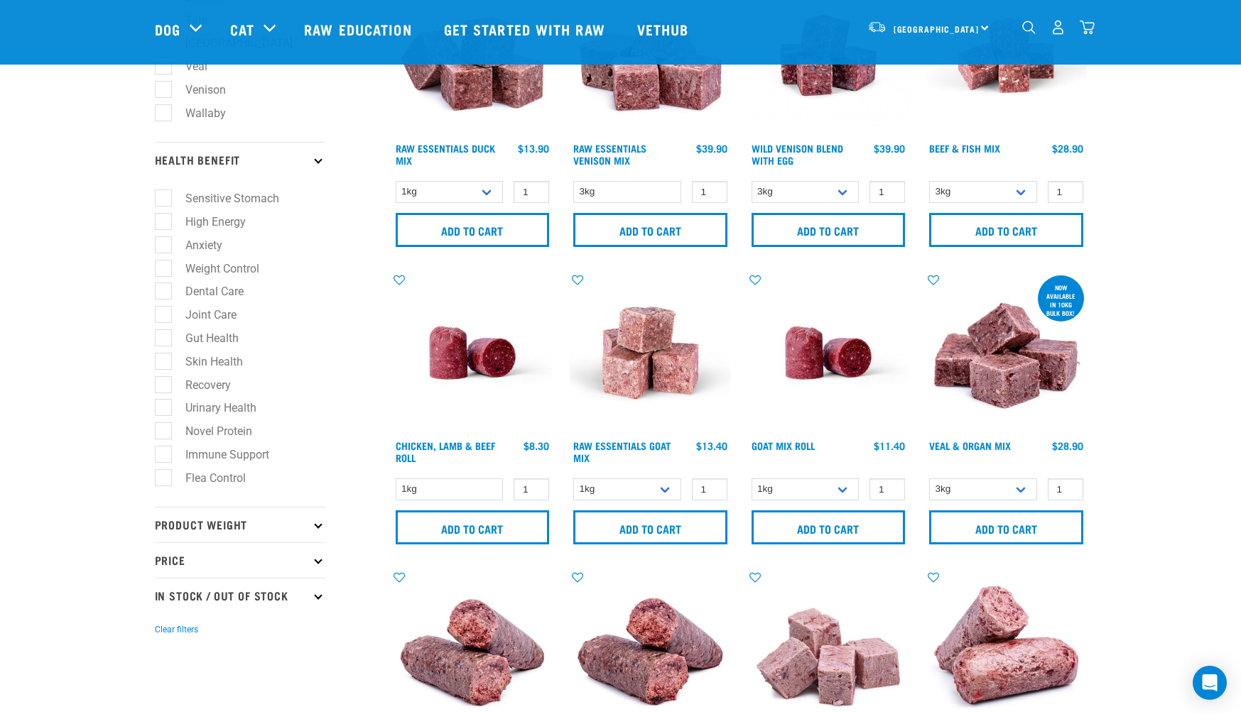
click at [165, 253] on label "Anxiety" at bounding box center [195, 245] width 65 height 18
click at [164, 247] on input "Anxiety" at bounding box center [159, 242] width 9 height 9
checkbox input "true"
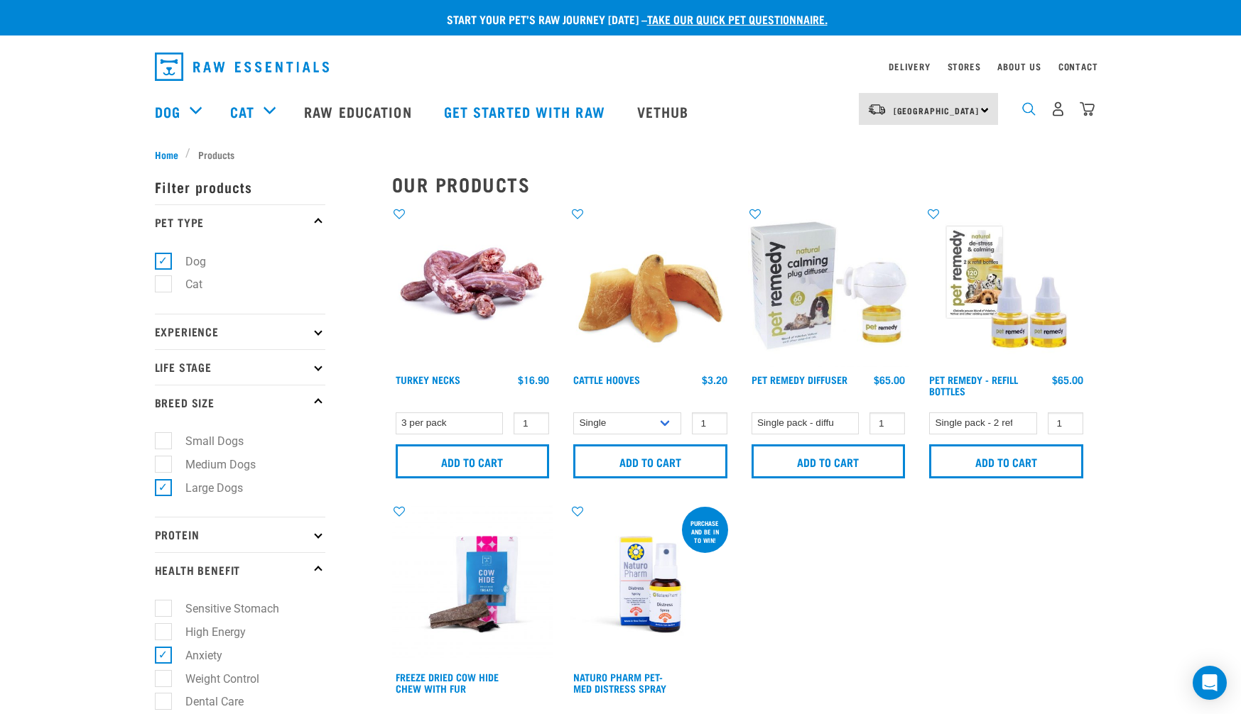
click at [1027, 114] on img "dropdown navigation" at bounding box center [1028, 108] width 13 height 13
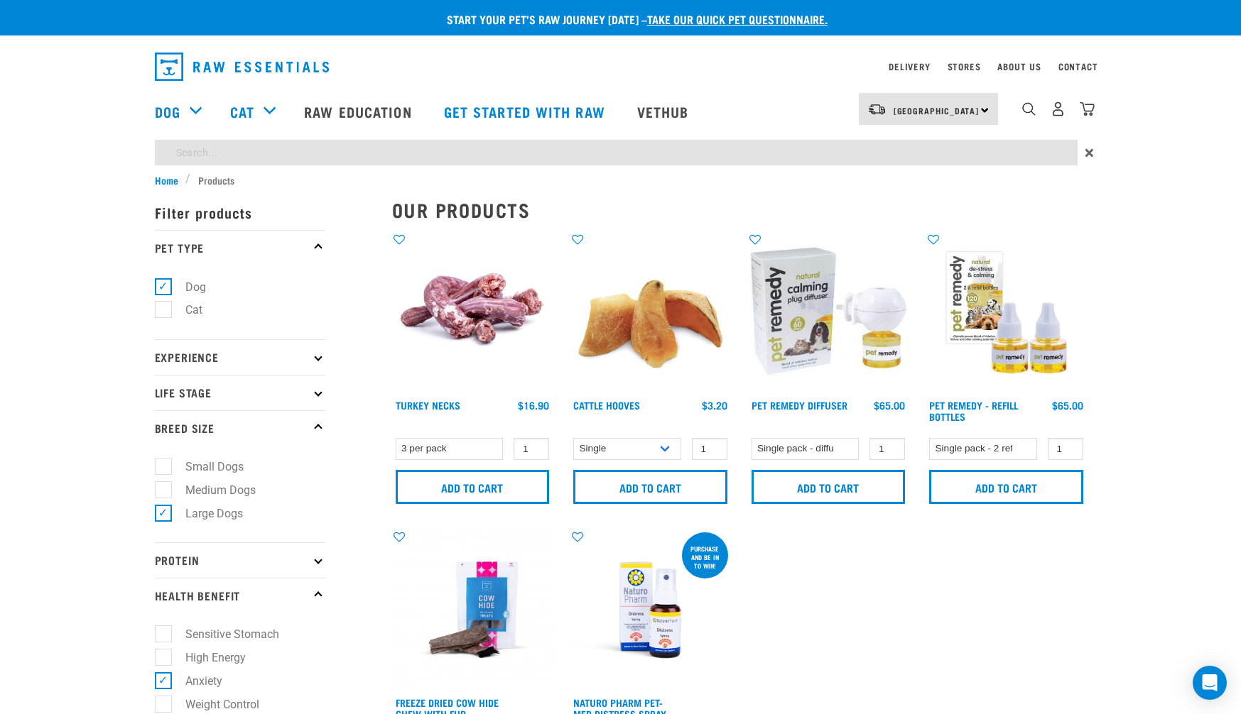
click at [906, 158] on input "search" at bounding box center [616, 153] width 923 height 26
type input "tripe"
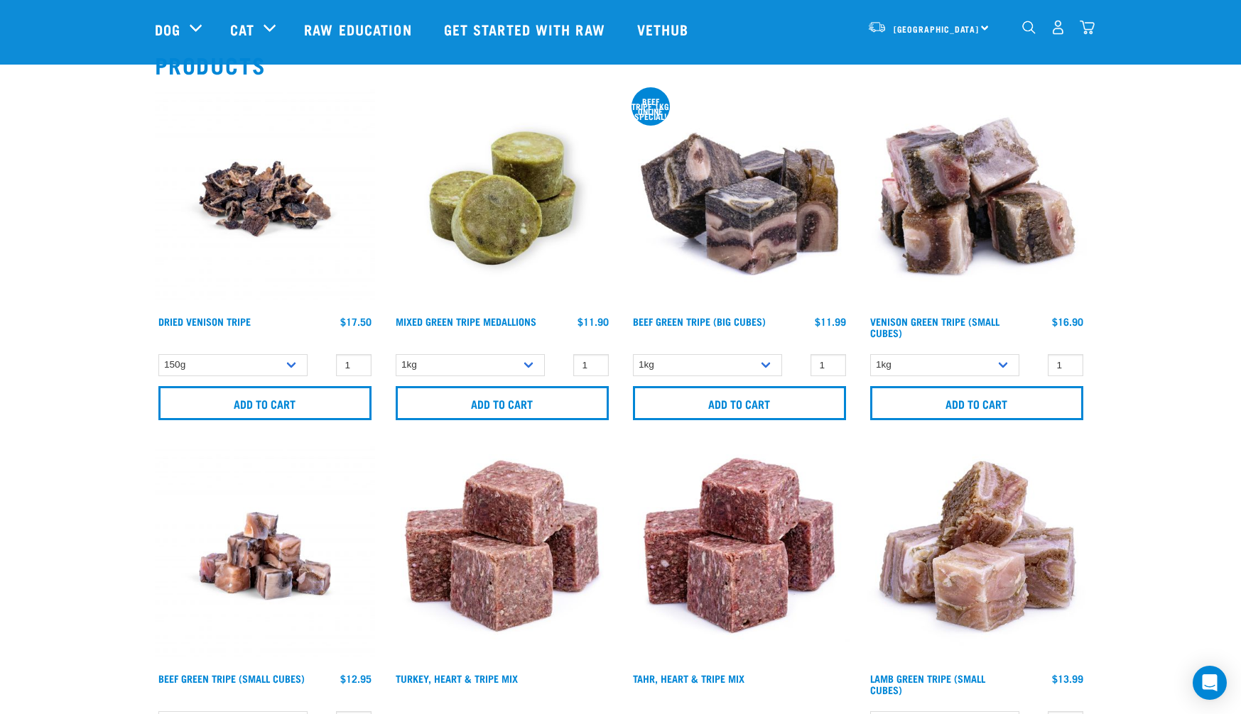
scroll to position [126, 0]
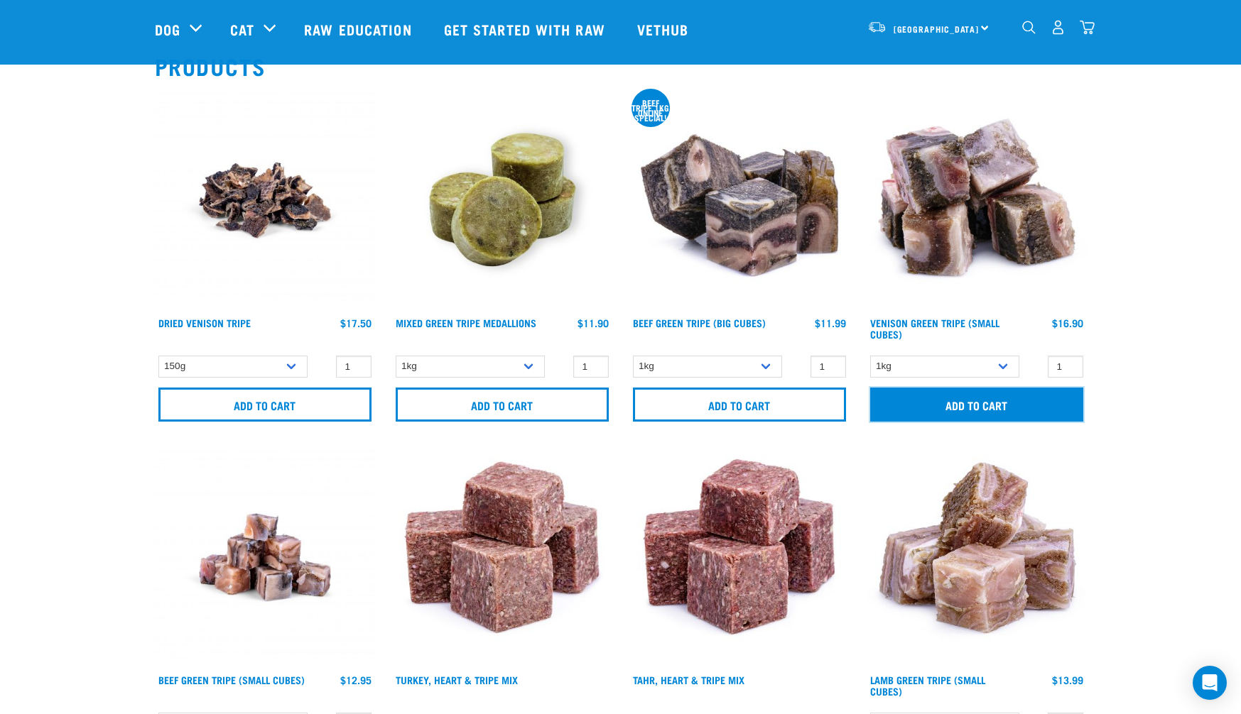
click at [987, 402] on input "Add to cart" at bounding box center [976, 405] width 213 height 34
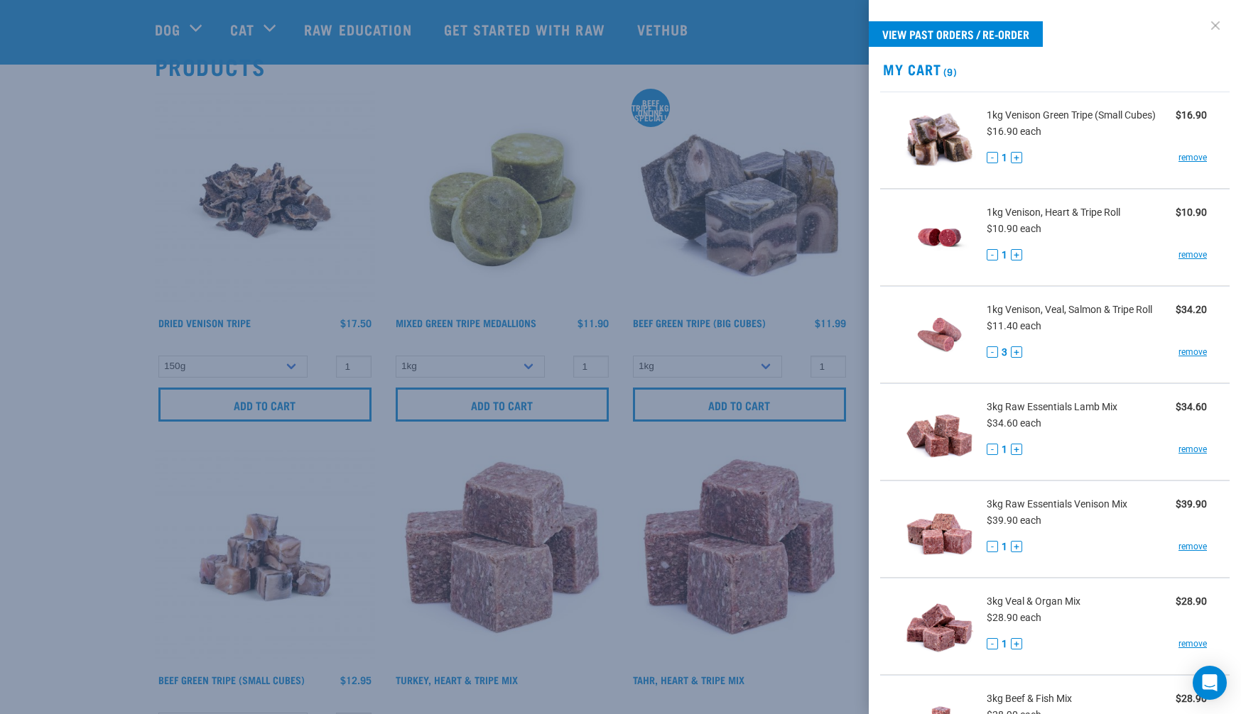
click at [1218, 22] on link at bounding box center [1215, 25] width 23 height 23
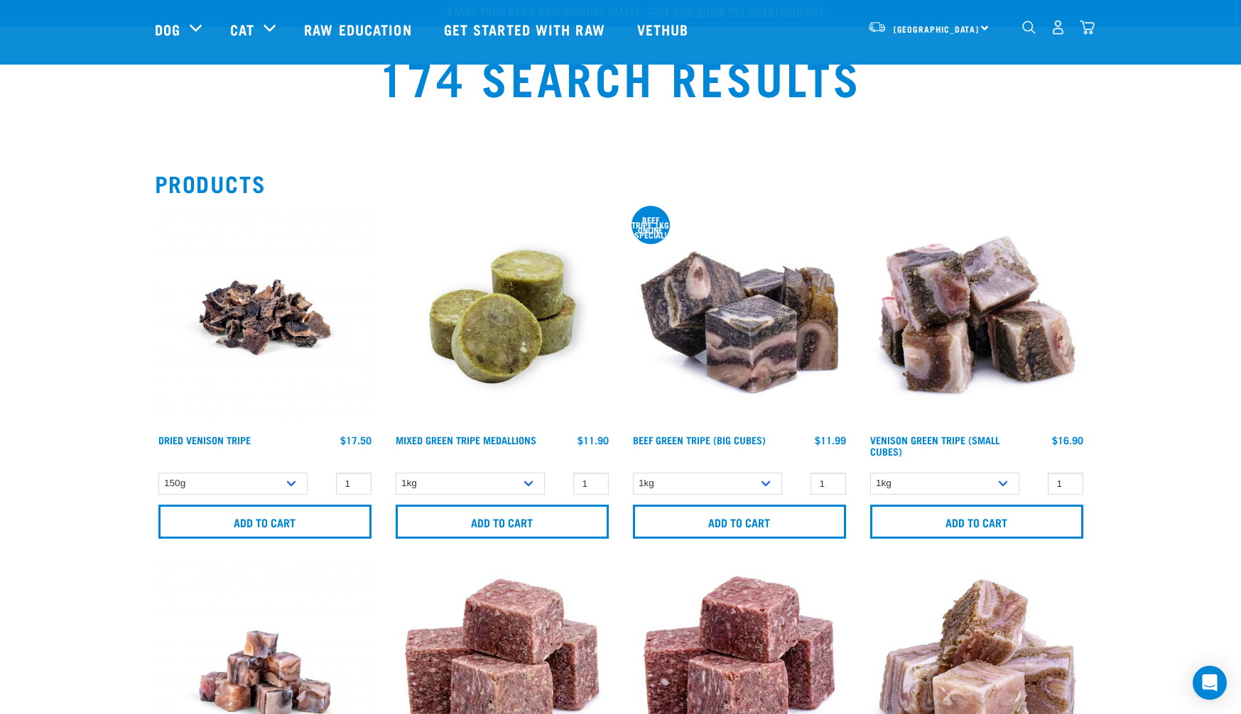
scroll to position [0, 0]
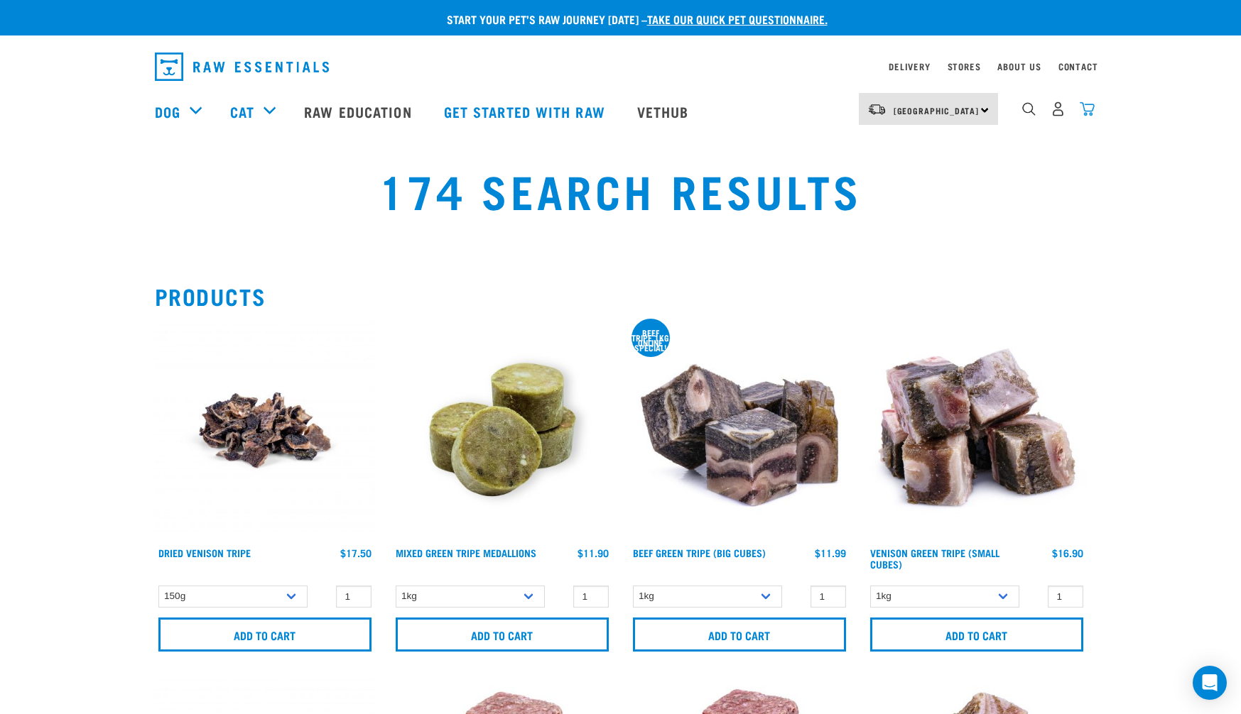
click at [1090, 110] on img "dropdown navigation" at bounding box center [1086, 109] width 15 height 15
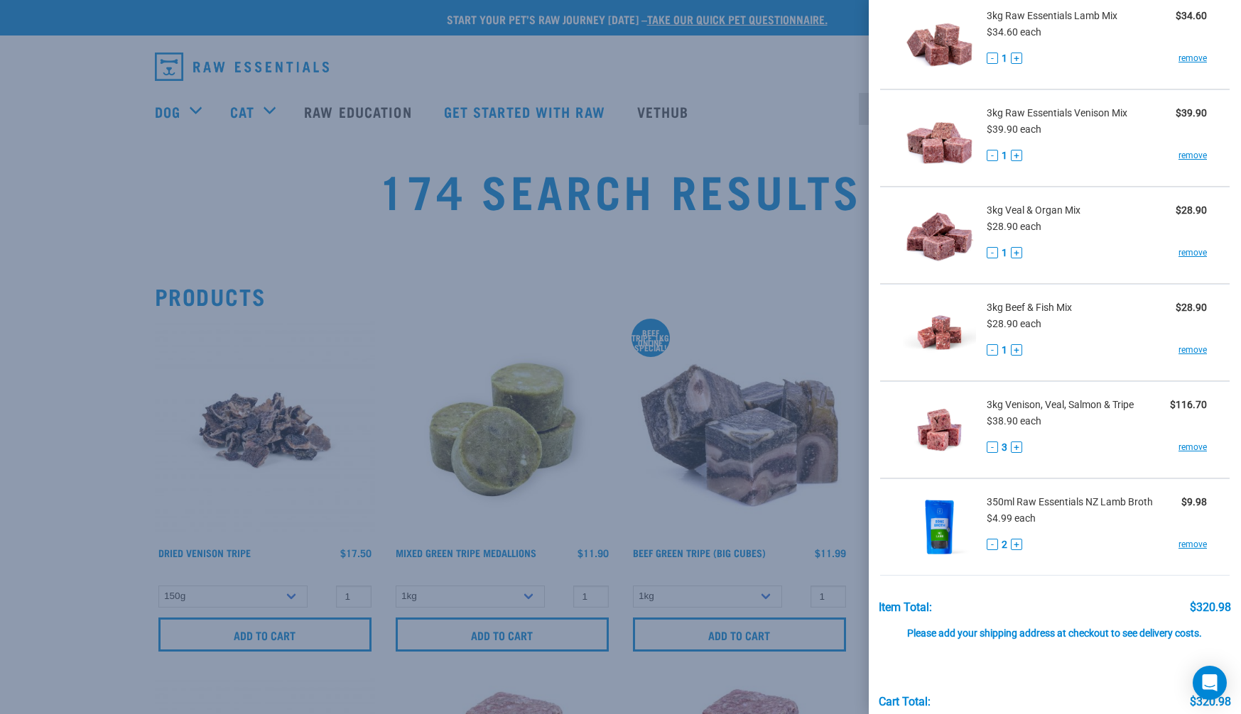
scroll to position [457, 0]
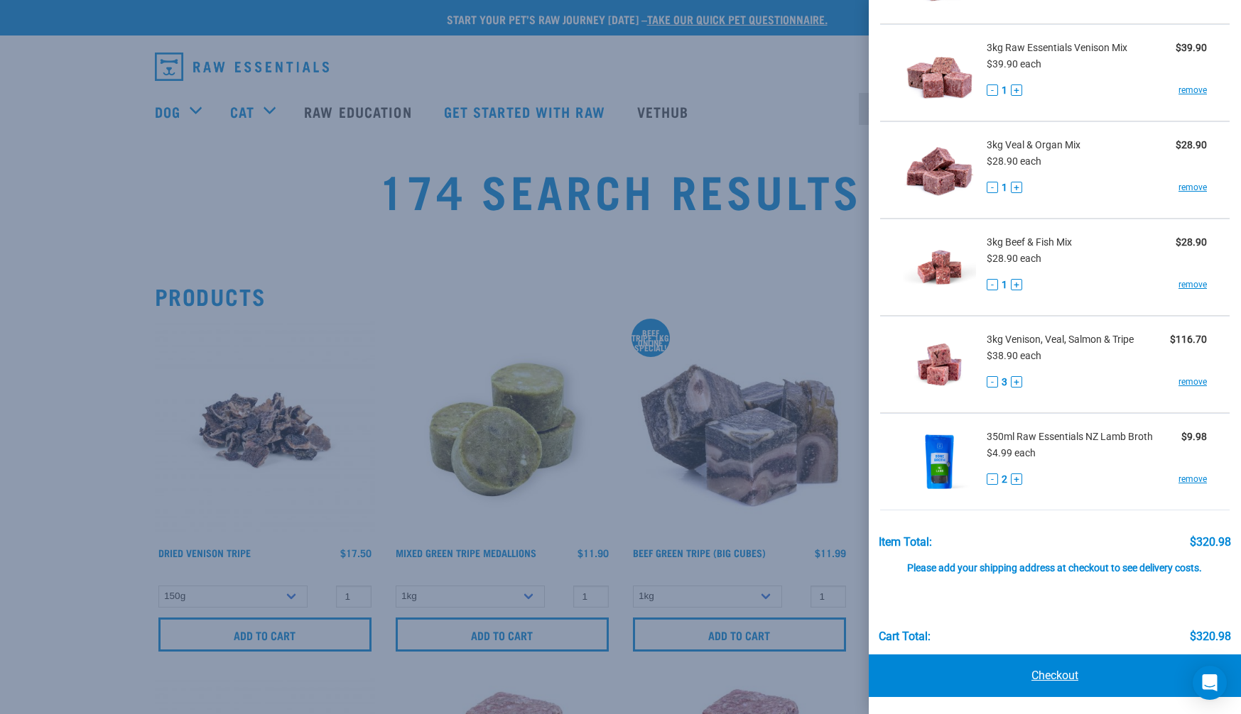
click at [1156, 673] on link "Checkout" at bounding box center [1055, 676] width 372 height 43
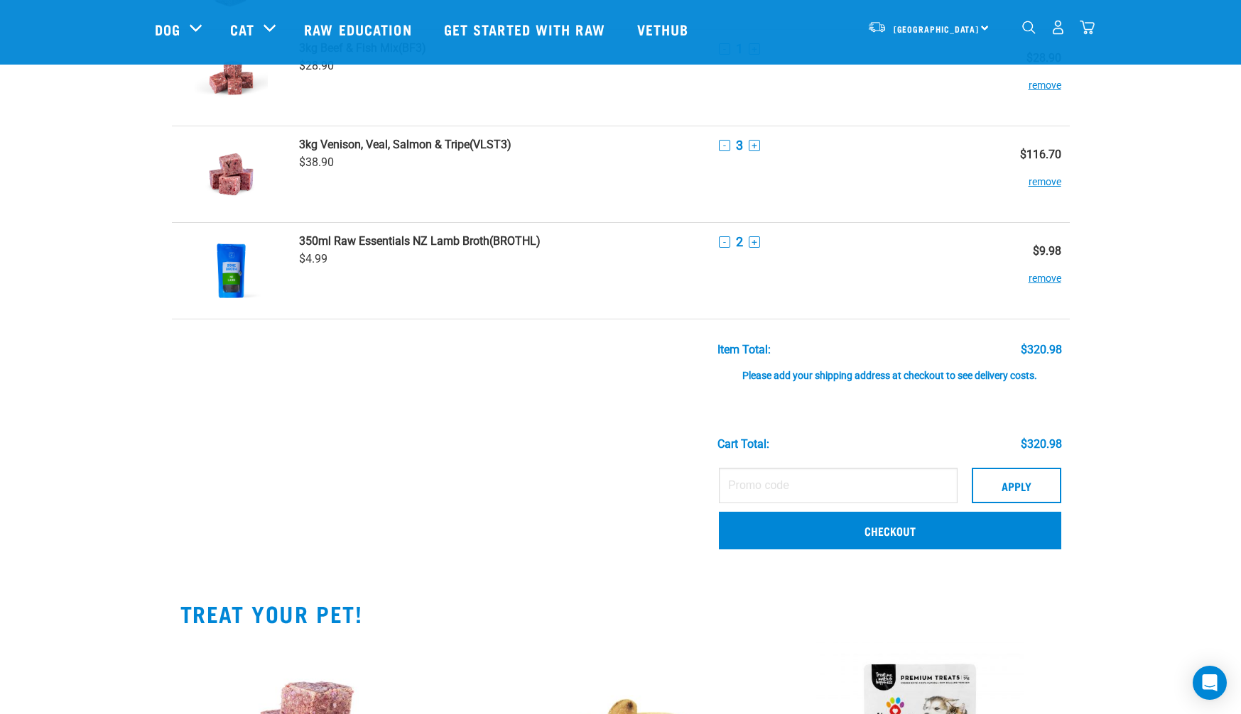
scroll to position [679, 0]
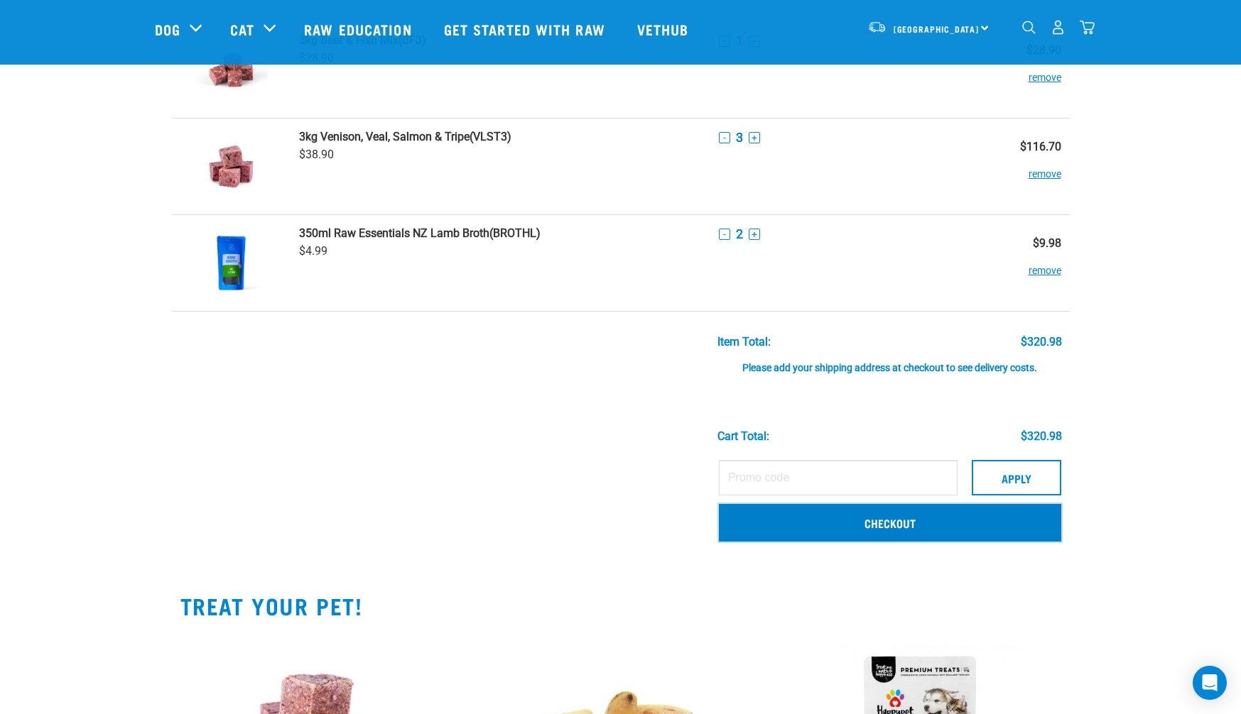
click at [963, 528] on link "Checkout" at bounding box center [890, 522] width 342 height 37
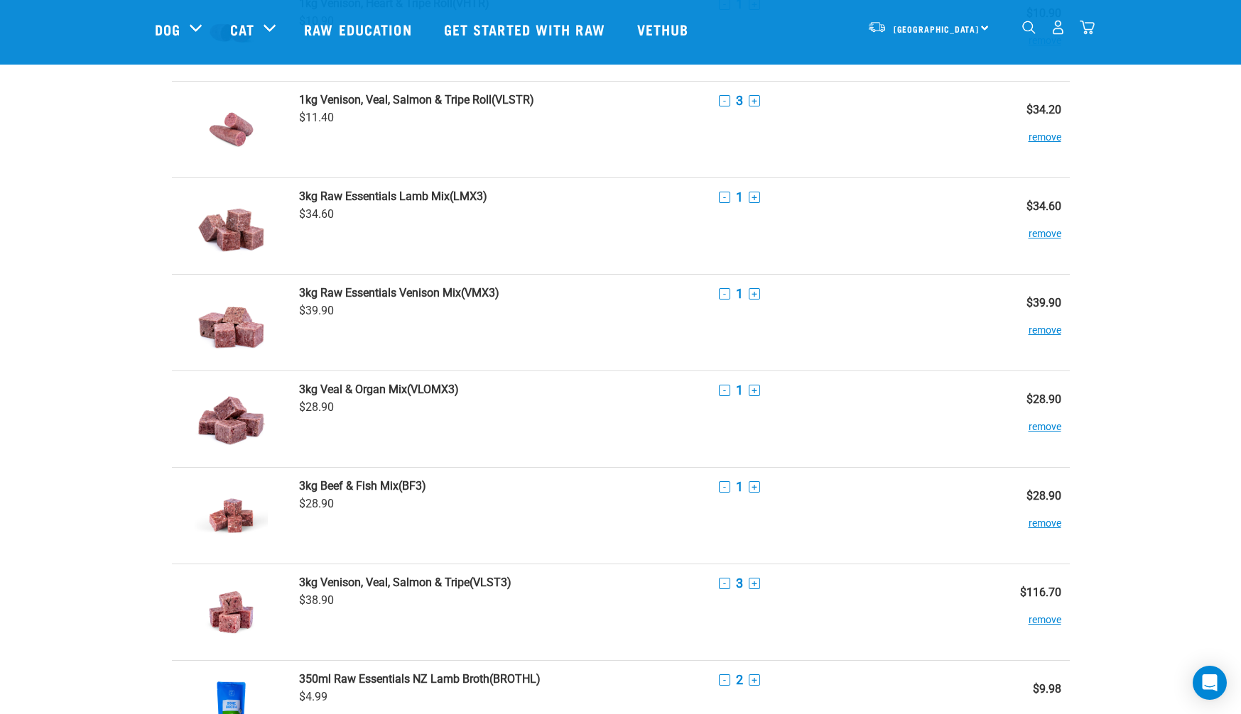
scroll to position [292, 0]
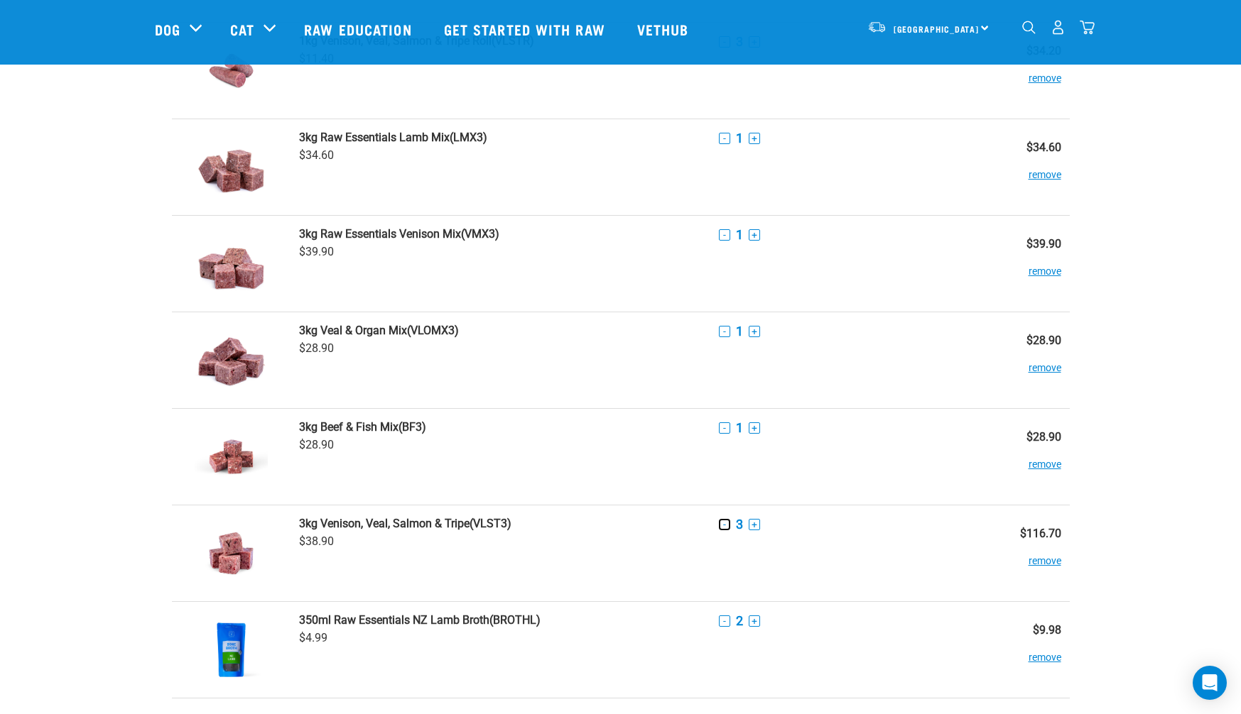
click at [720, 526] on button "-" at bounding box center [724, 524] width 11 height 11
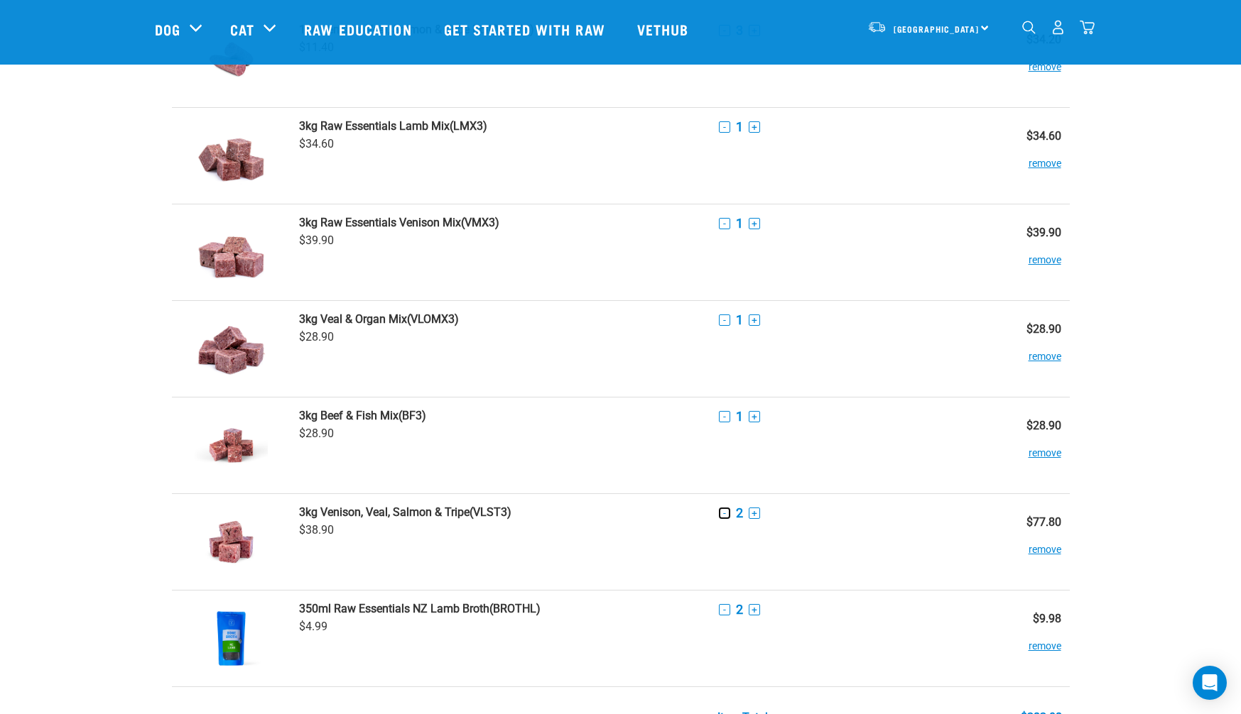
scroll to position [255, 0]
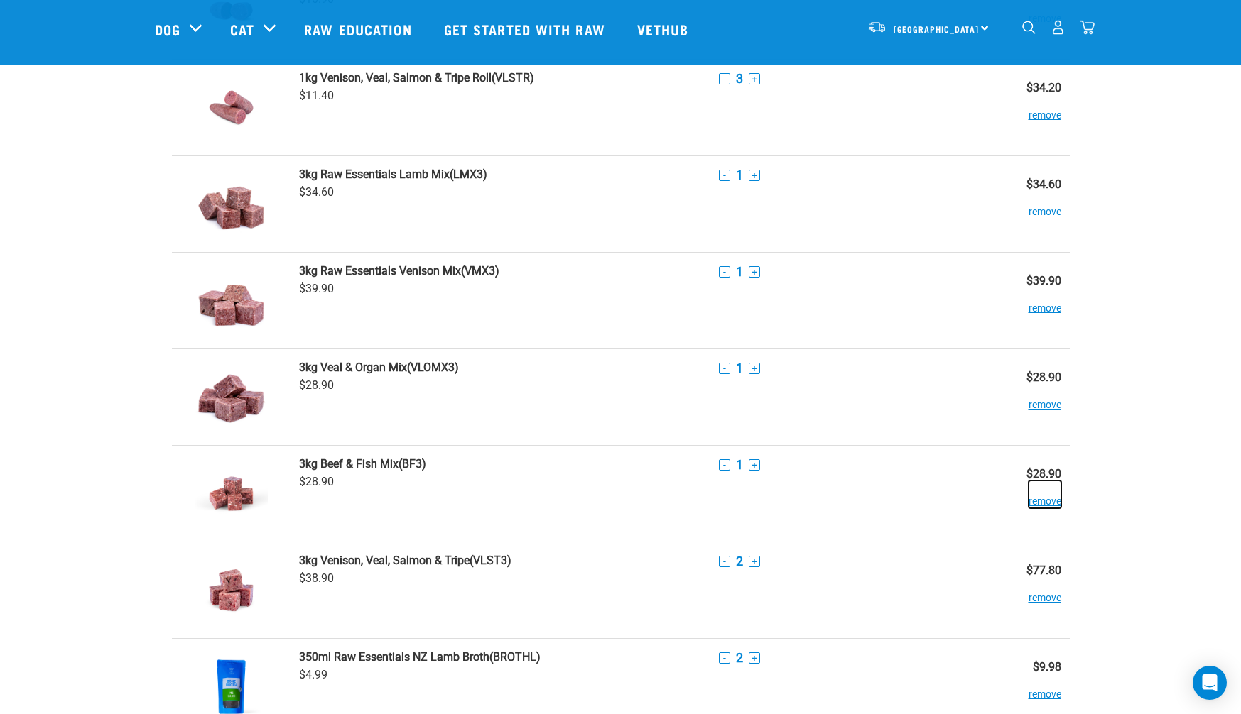
click at [1046, 503] on button "remove" at bounding box center [1044, 495] width 33 height 28
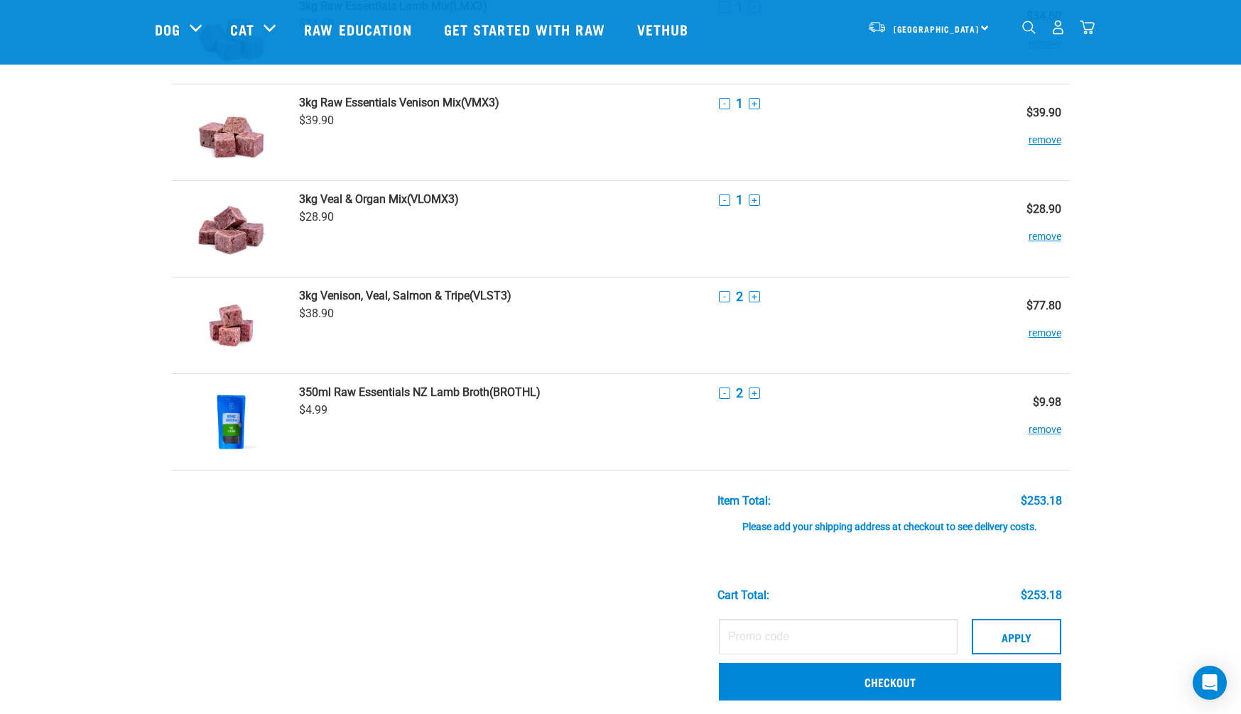
scroll to position [424, 0]
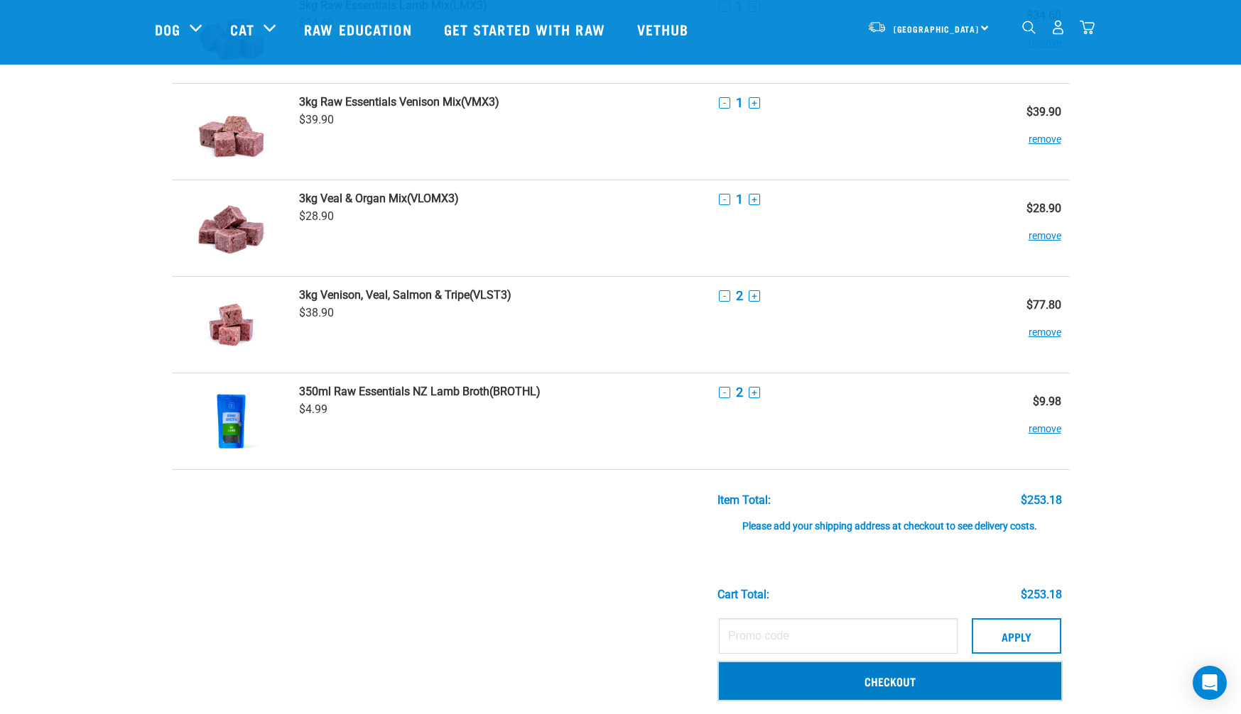
click at [979, 689] on link "Checkout" at bounding box center [890, 681] width 342 height 37
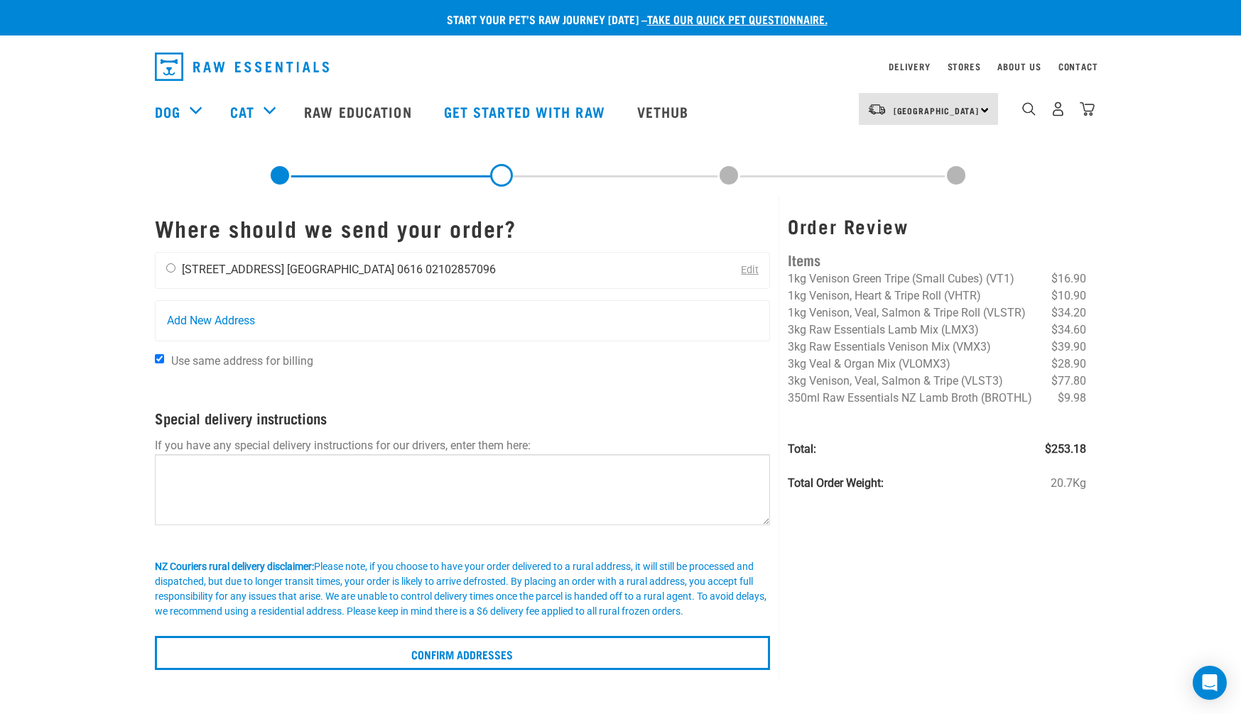
click at [172, 271] on input "radio" at bounding box center [170, 267] width 9 height 9
radio input "true"
click at [422, 467] on textarea at bounding box center [463, 490] width 616 height 71
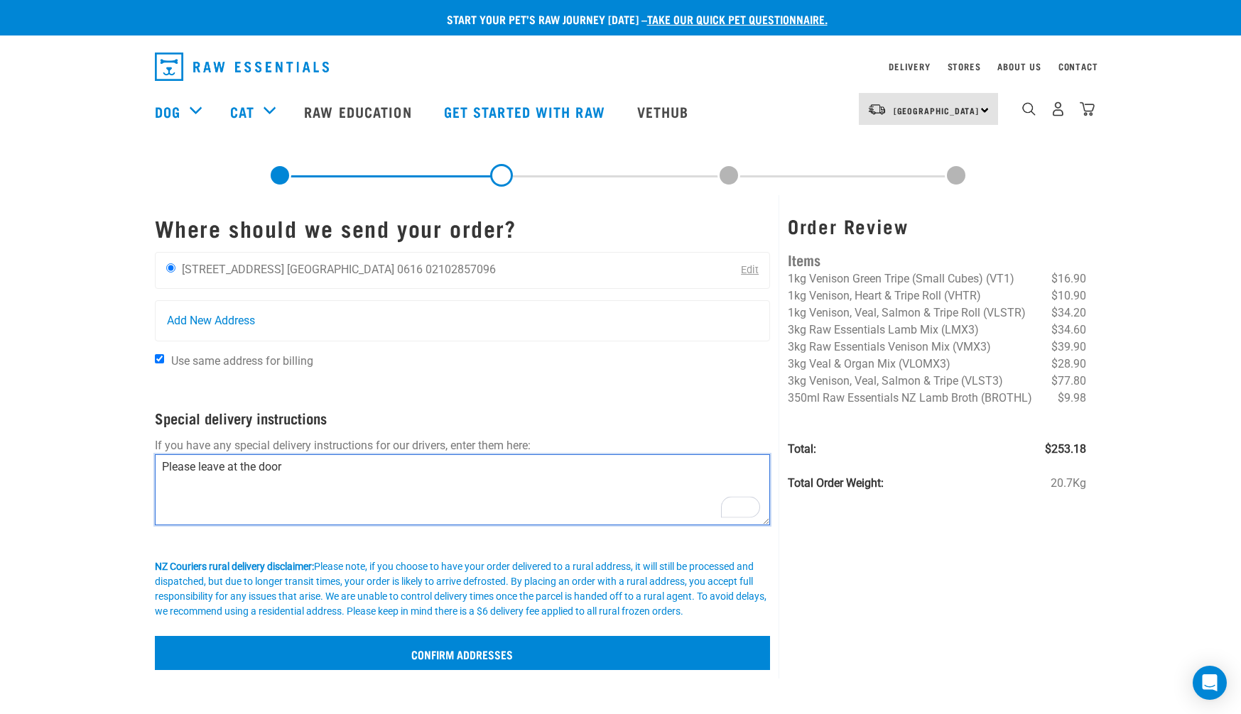
type textarea "Please leave at the door"
click at [562, 656] on input "Confirm addresses" at bounding box center [463, 653] width 616 height 34
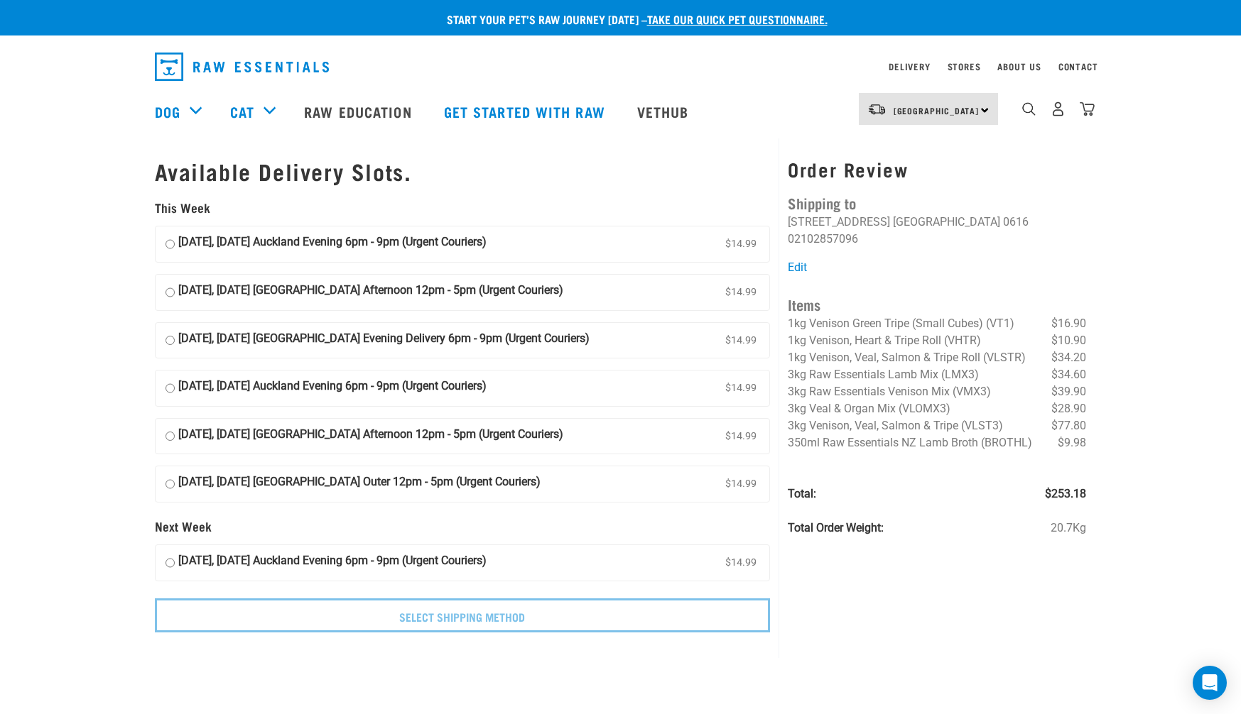
click at [170, 244] on input "30 September, Tuesday Auckland Evening 6pm - 9pm (Urgent Couriers) $14.99" at bounding box center [169, 244] width 9 height 21
radio input "true"
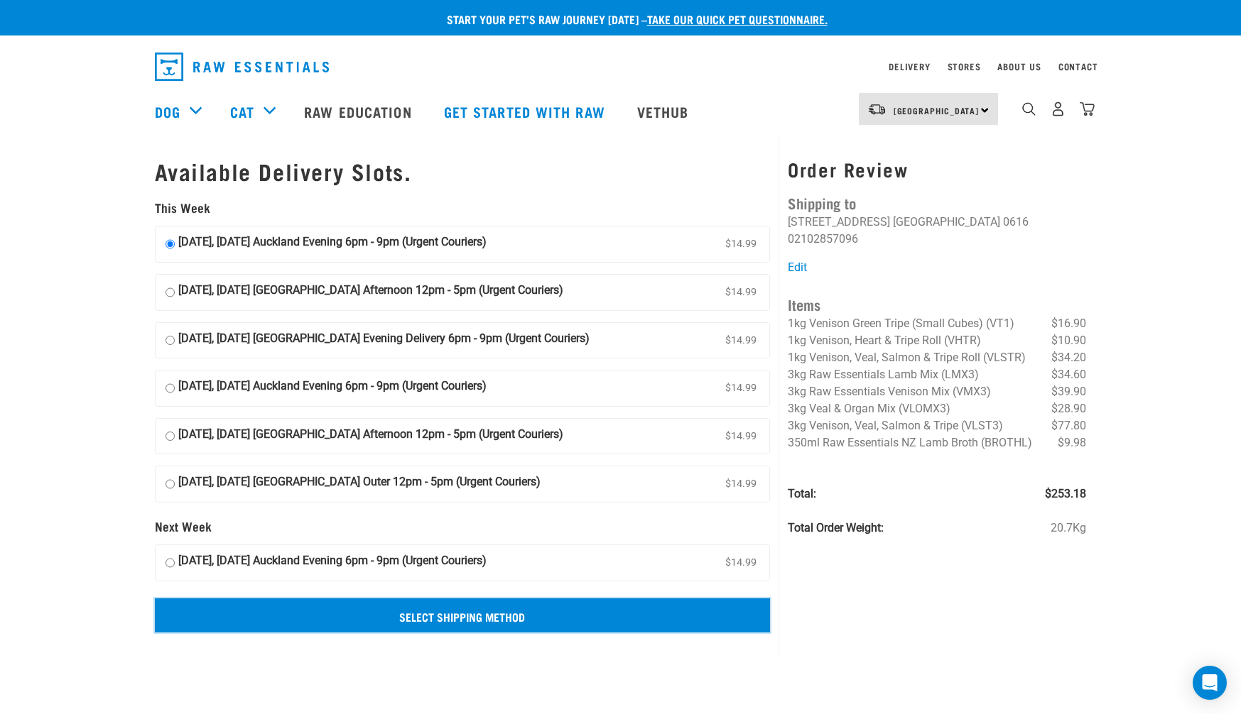
click at [612, 613] on input "Select Shipping Method" at bounding box center [463, 616] width 616 height 34
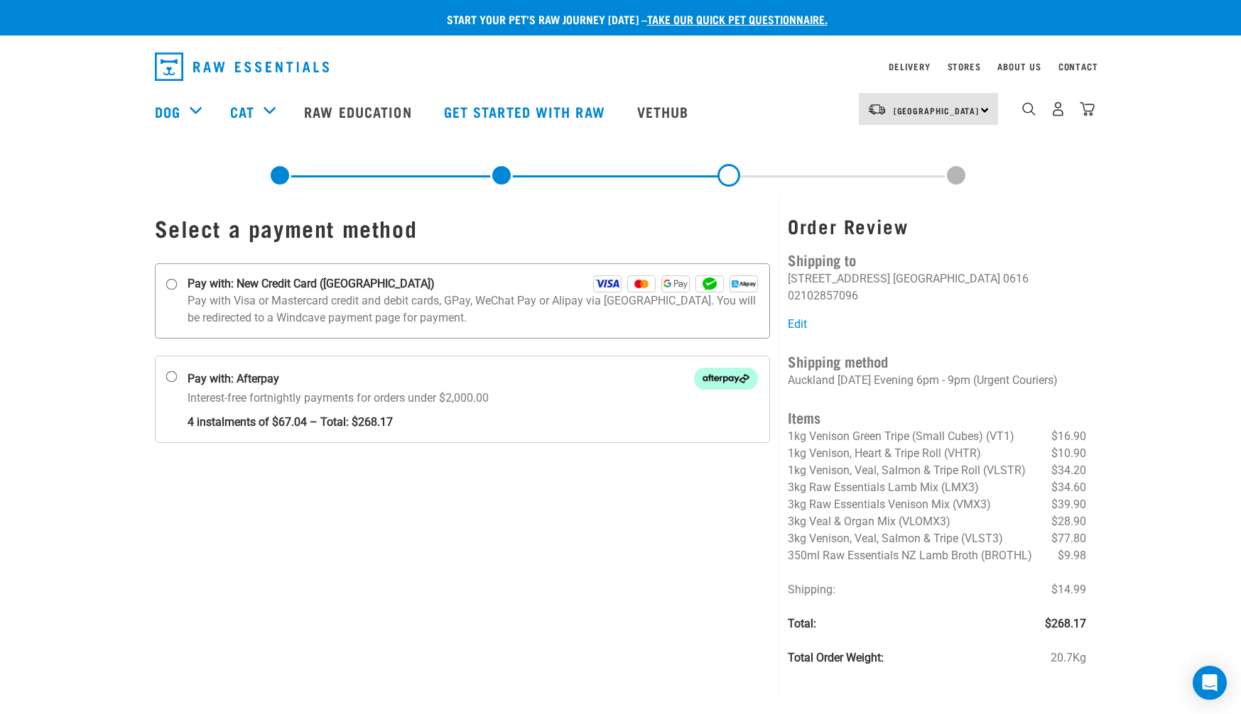
click at [169, 285] on input "Pay with: New Credit Card (Windcave)" at bounding box center [170, 284] width 11 height 11
radio input "true"
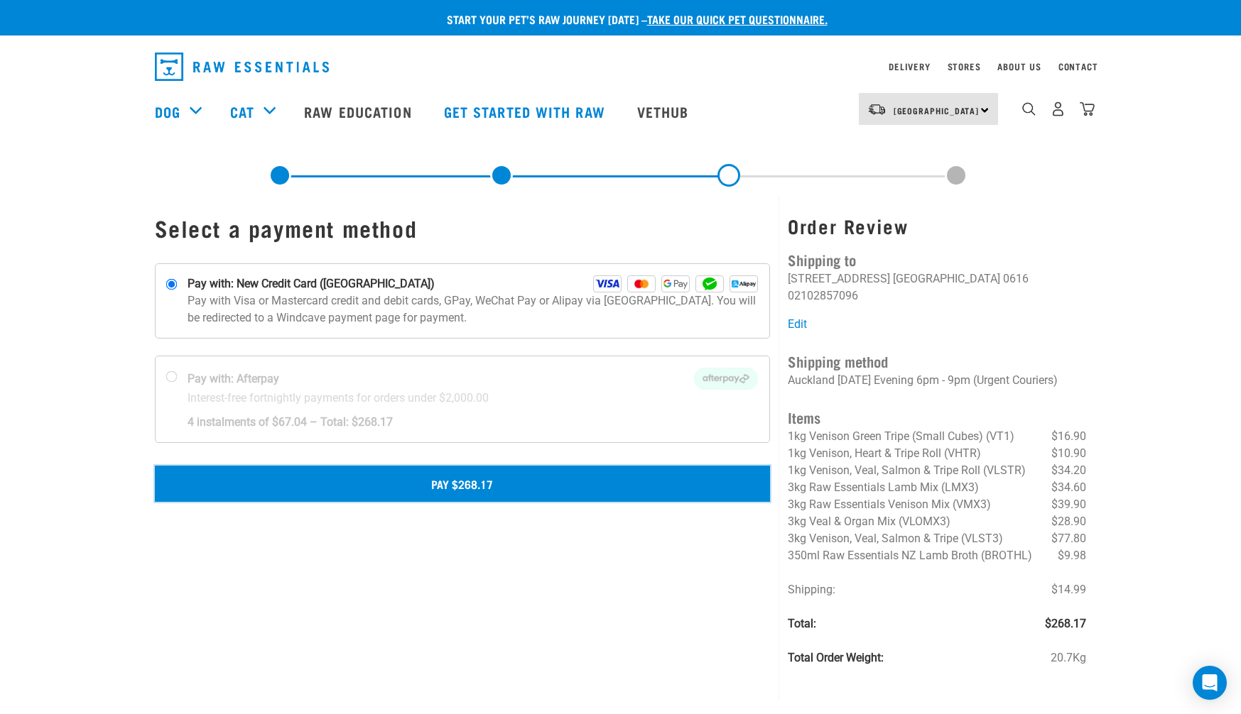
click at [582, 486] on button "Pay $268.17" at bounding box center [463, 484] width 616 height 36
